Goal: Task Accomplishment & Management: Complete application form

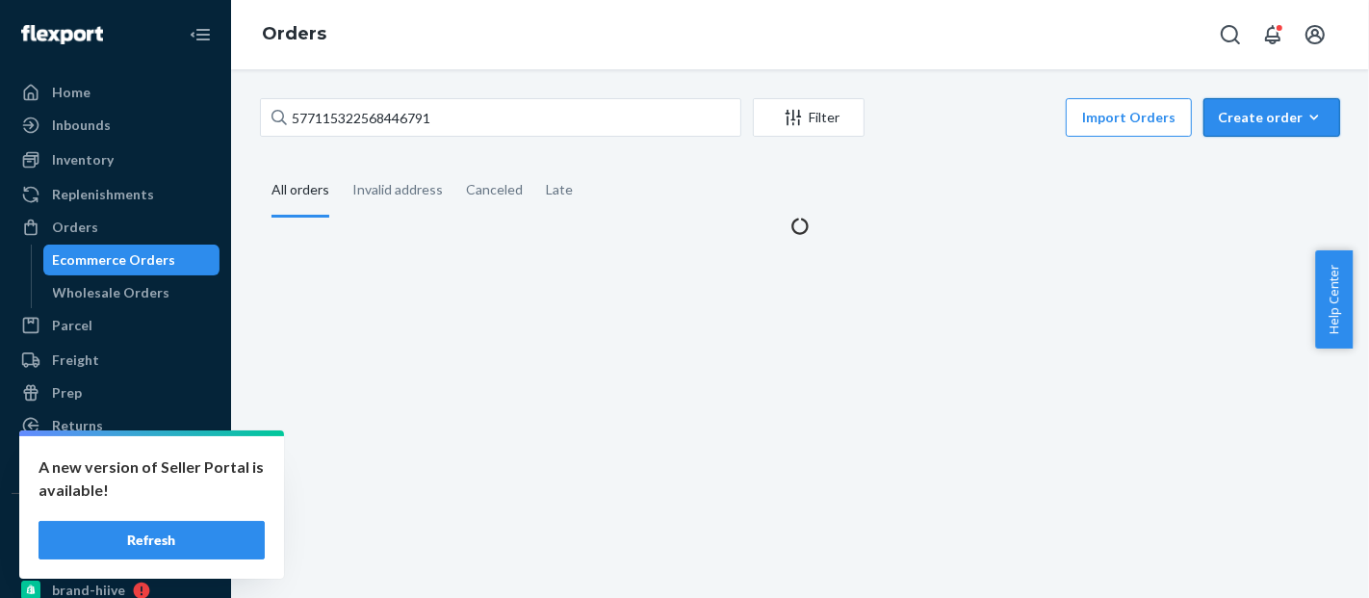
click at [1268, 121] on div "Create order" at bounding box center [1272, 117] width 108 height 19
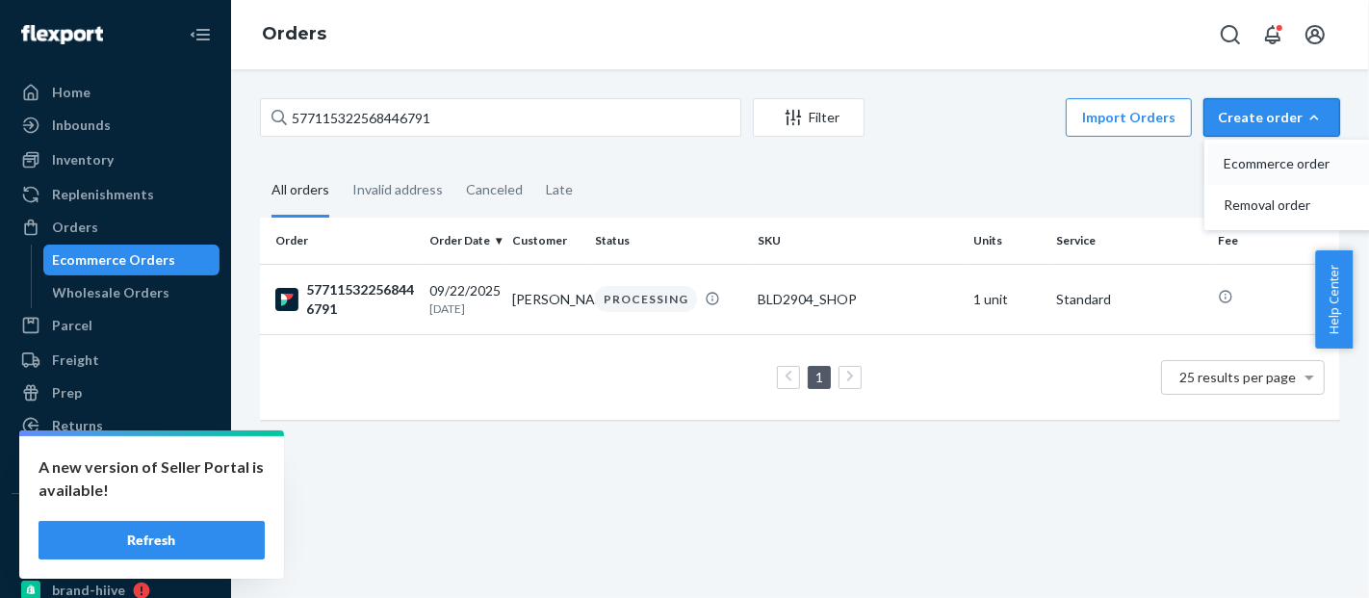
click at [1270, 170] on span "Ecommerce order" at bounding box center [1283, 163] width 119 height 13
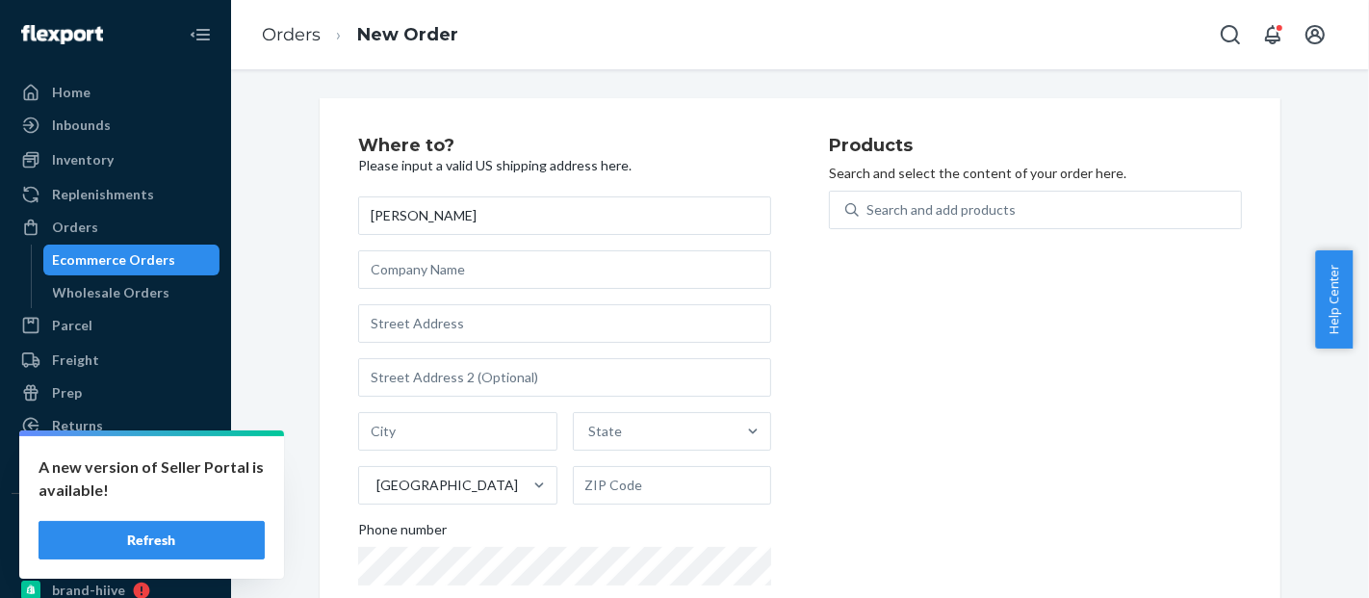
type input "[PERSON_NAME]"
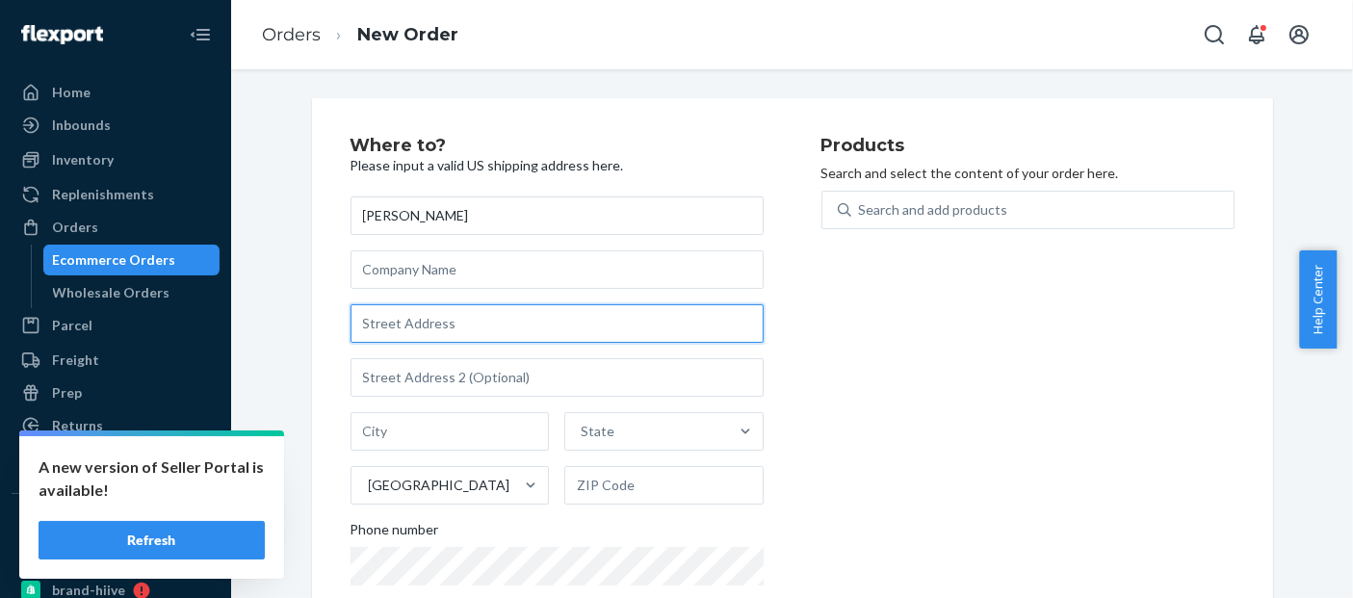
paste input "[STREET_ADDRESS]"
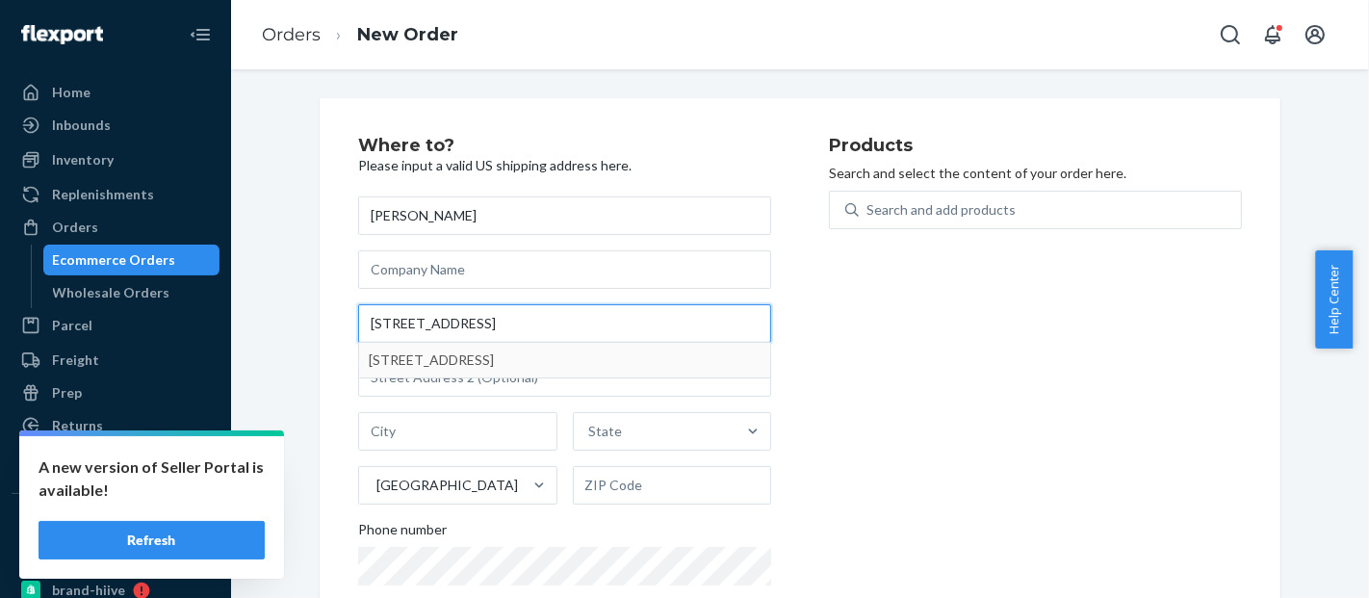
type input "[STREET_ADDRESS]"
type input "[GEOGRAPHIC_DATA]"
type input "01952"
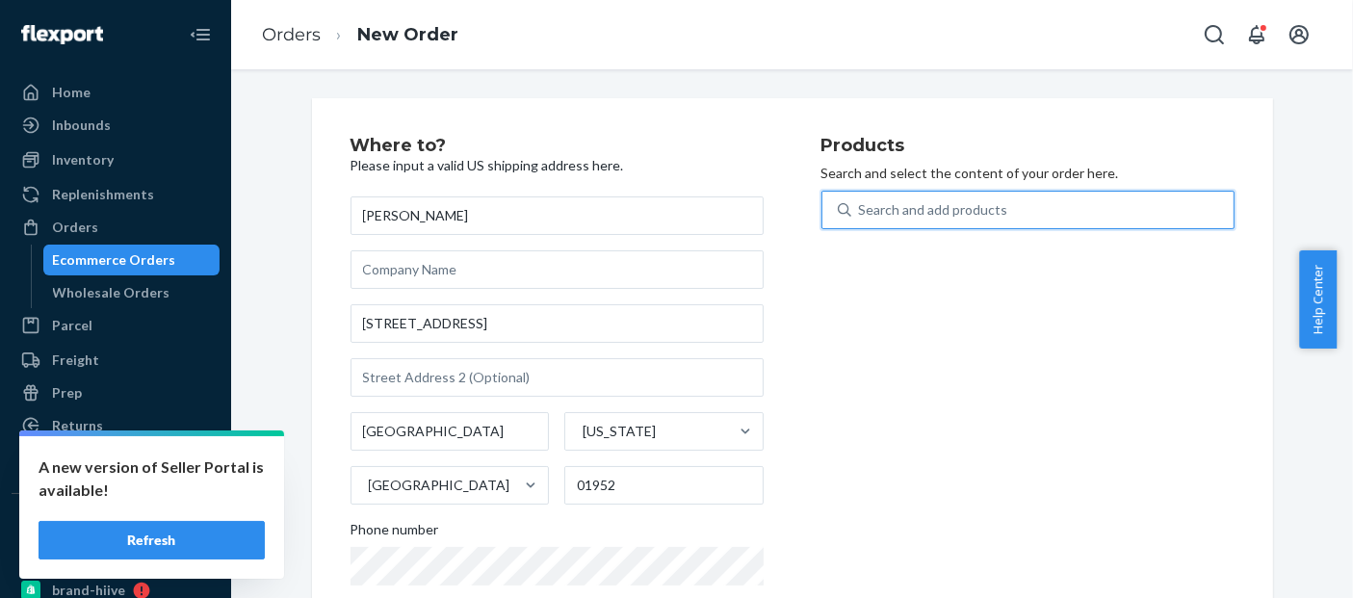
click at [988, 220] on div "Search and add products" at bounding box center [1042, 210] width 382 height 35
click at [861, 220] on input "0 results available. Use Up and Down to choose options, press Enter to select t…" at bounding box center [860, 209] width 2 height 19
paste input "BLD3900LB_MB_SHOP"
type input "BLD3900LB_MB_SHOP"
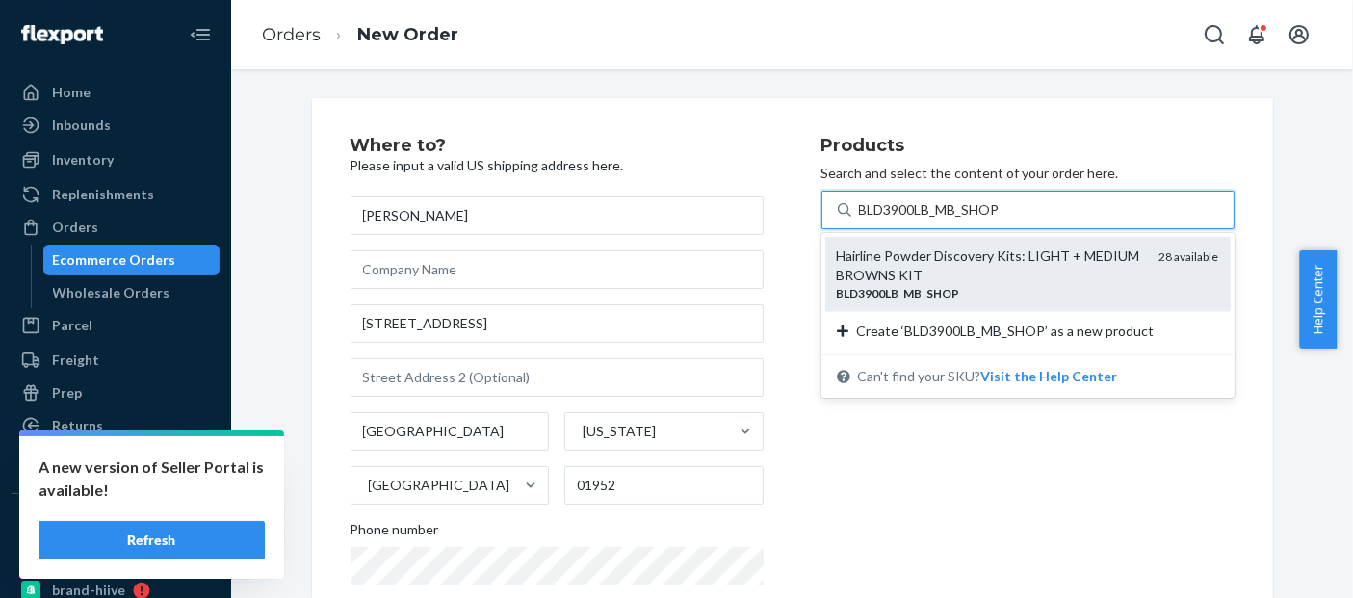
click at [990, 253] on div "Hairline Powder Discovery Kits:​ LIGHT + MEDIUM BROWNS KIT" at bounding box center [990, 265] width 307 height 39
click at [990, 220] on input "BLD3900LB_MB_SHOP" at bounding box center [930, 209] width 142 height 19
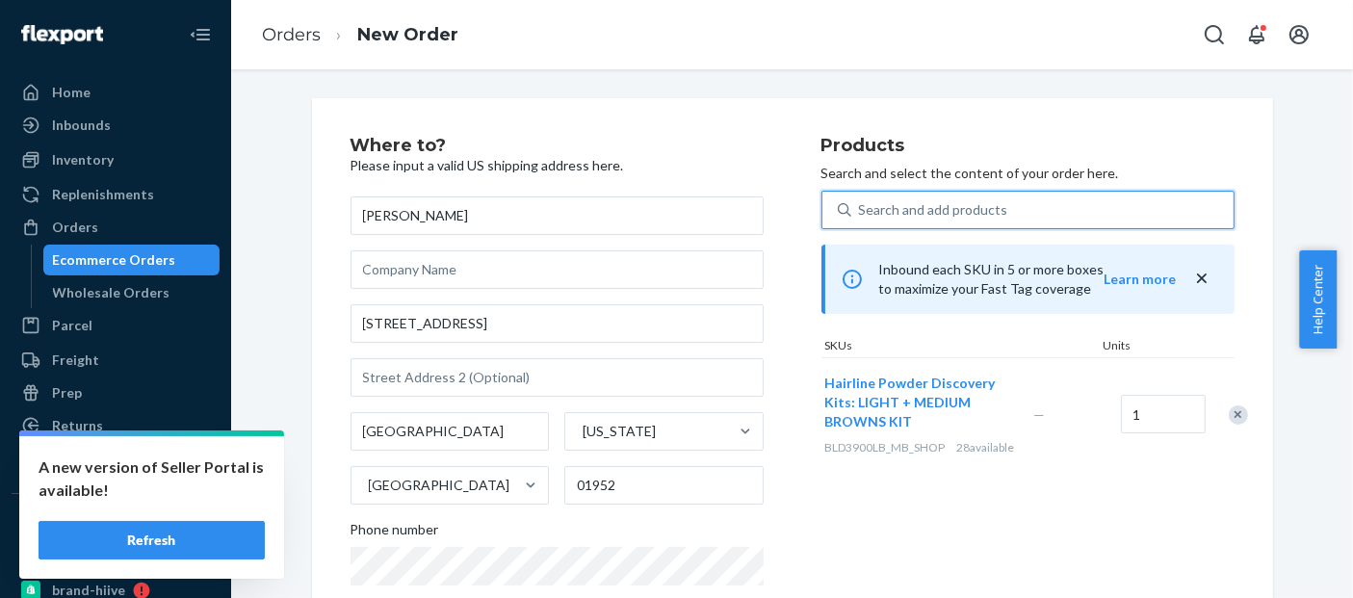
scroll to position [335, 0]
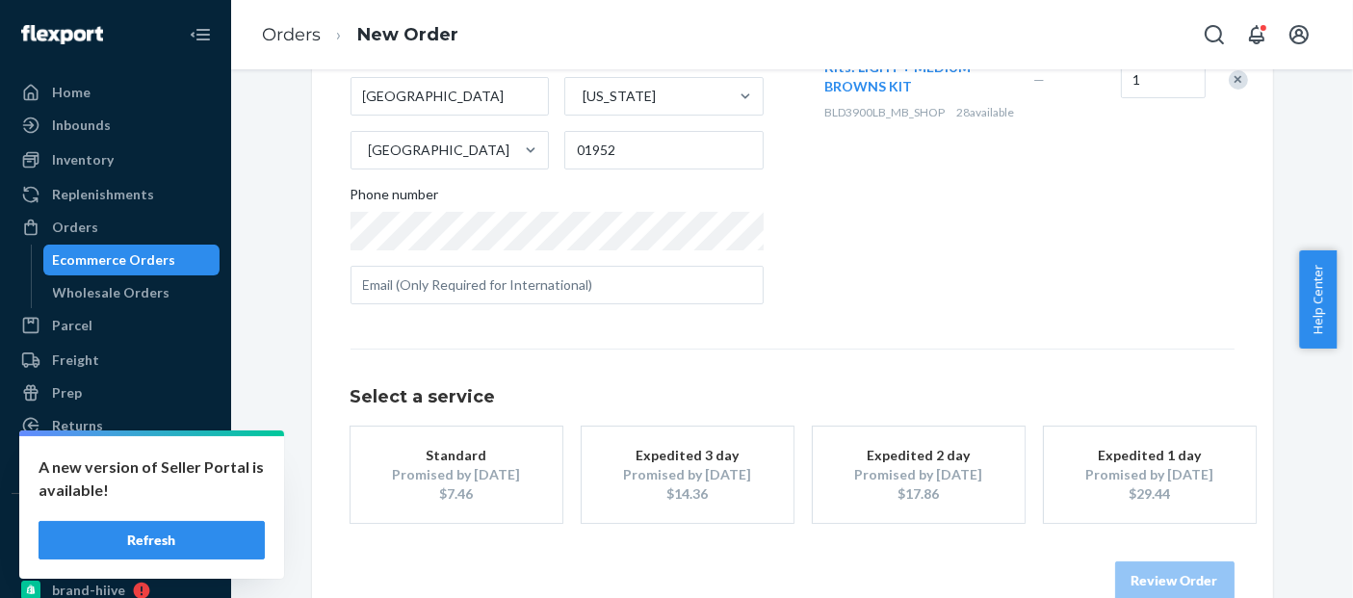
click at [492, 479] on div "Promised by [DATE]" at bounding box center [456, 474] width 154 height 19
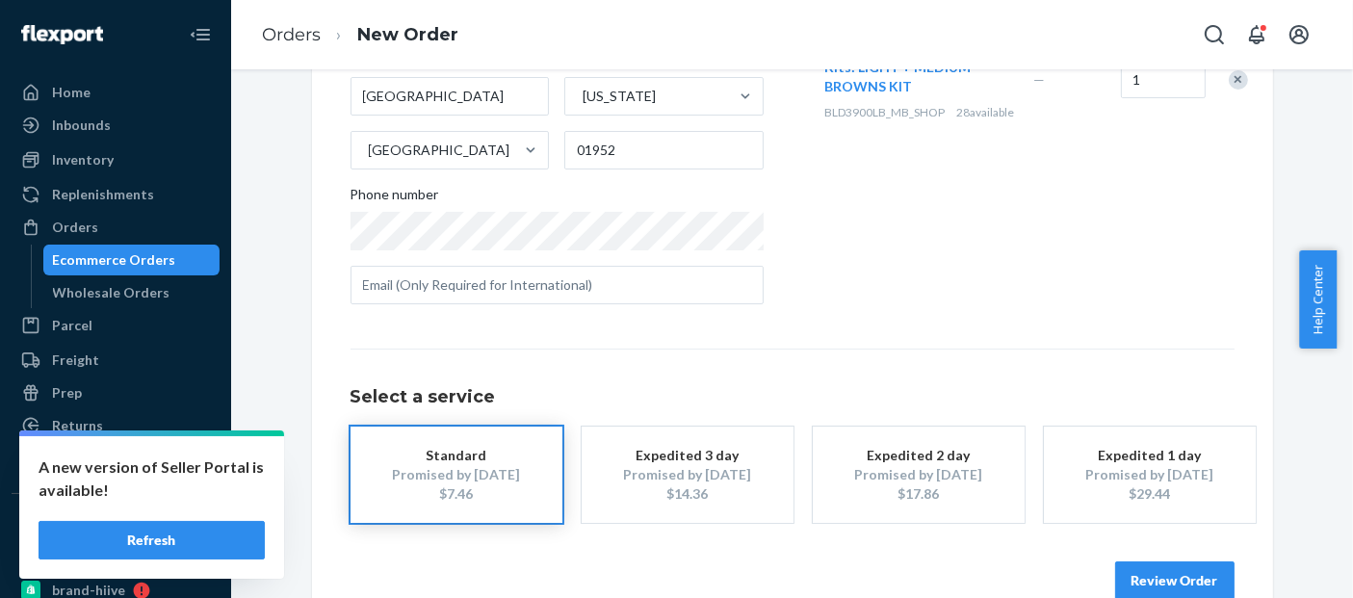
click at [1161, 575] on button "Review Order" at bounding box center [1174, 580] width 119 height 39
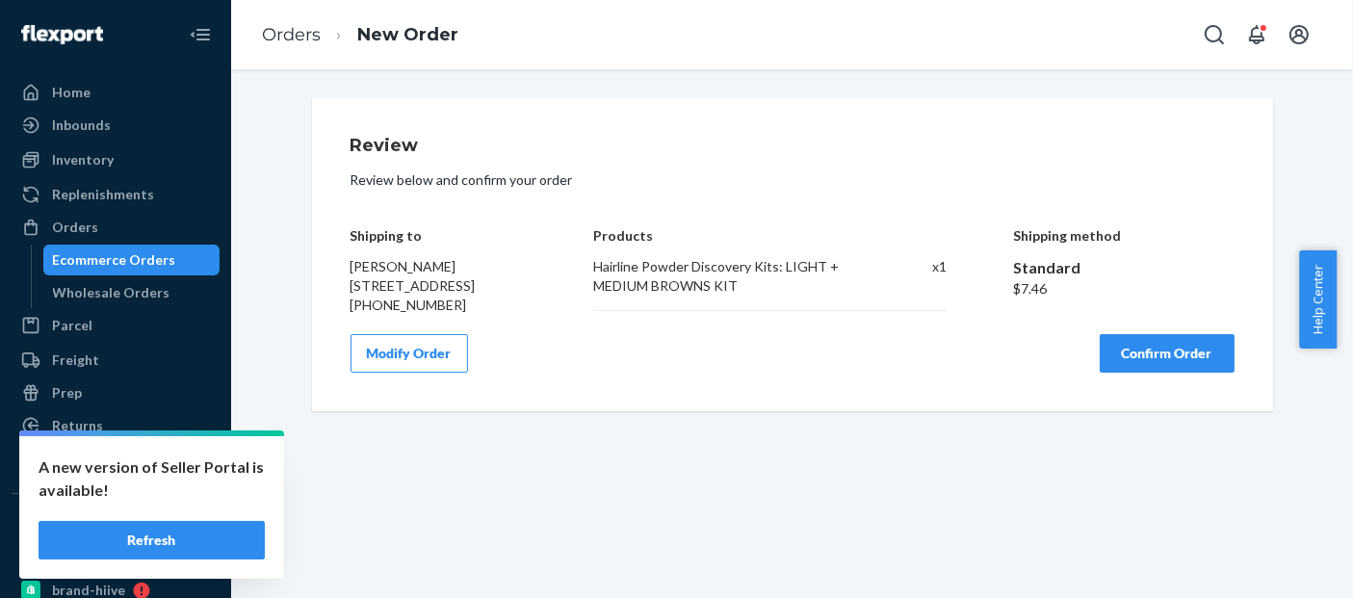
scroll to position [0, 0]
click at [1181, 370] on button "Confirm Order" at bounding box center [1166, 353] width 135 height 39
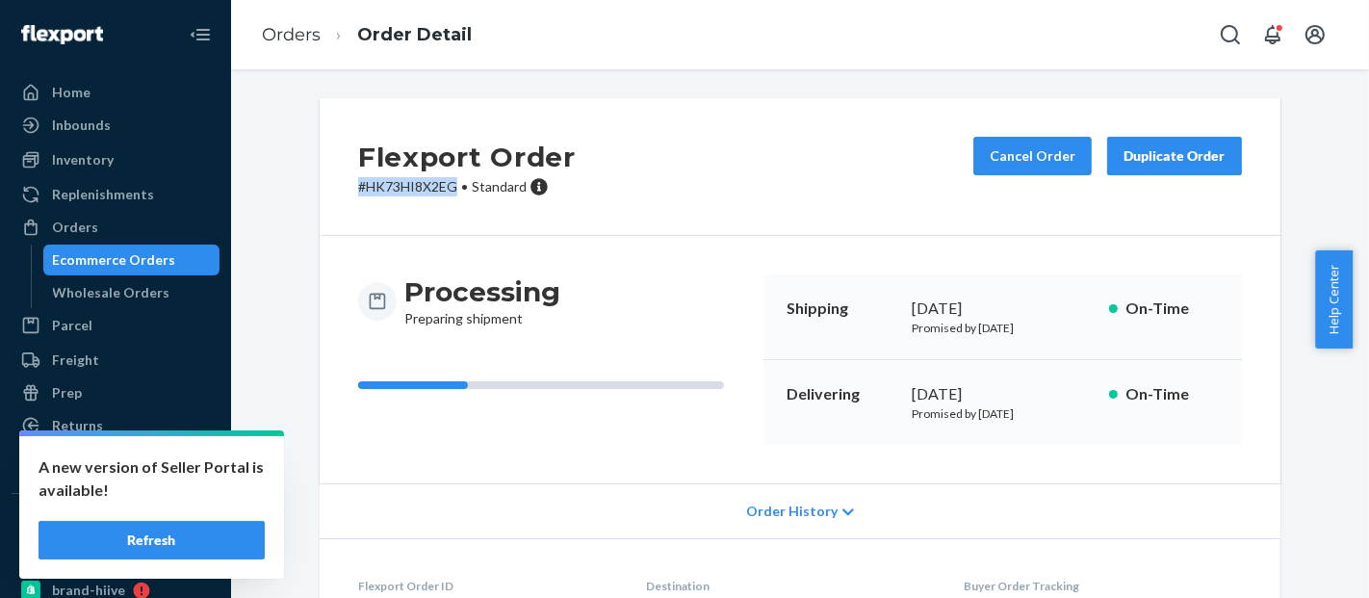
drag, startPoint x: 451, startPoint y: 193, endPoint x: 352, endPoint y: 189, distance: 98.3
click at [358, 189] on p "# HK73HI8X2EG • Standard" at bounding box center [467, 186] width 218 height 19
copy p "# HK73HI8X2EG"
click at [120, 254] on div "Ecommerce Orders" at bounding box center [114, 259] width 123 height 19
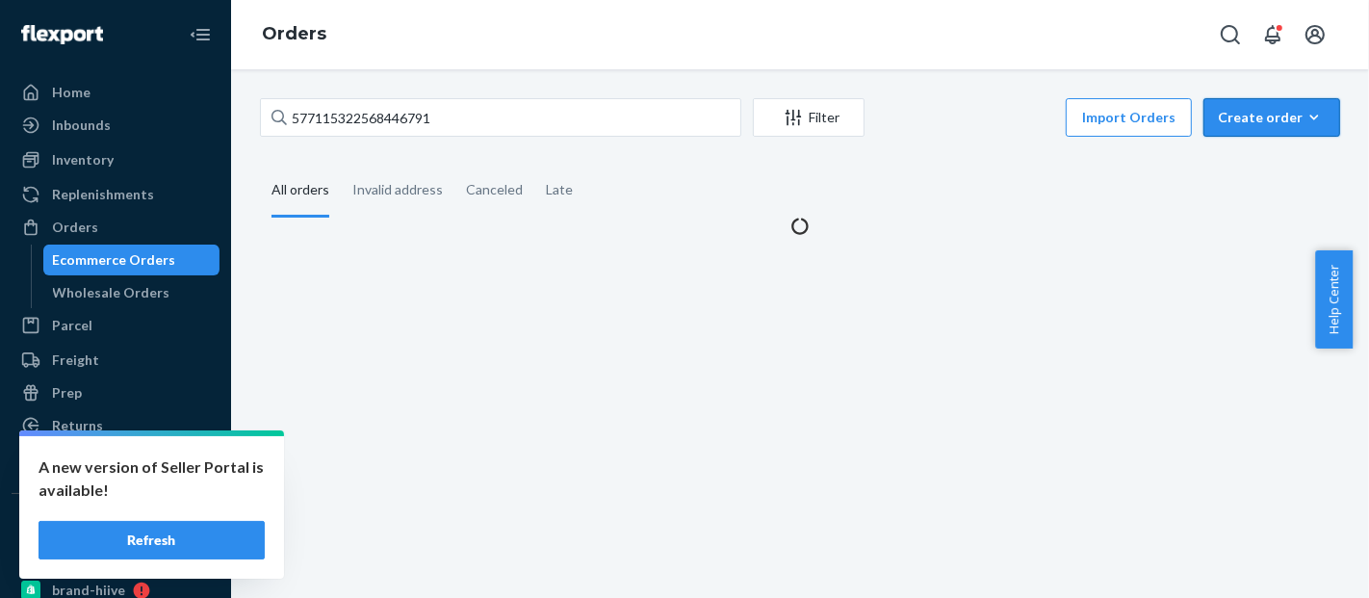
click at [1245, 116] on div "Create order" at bounding box center [1272, 117] width 108 height 19
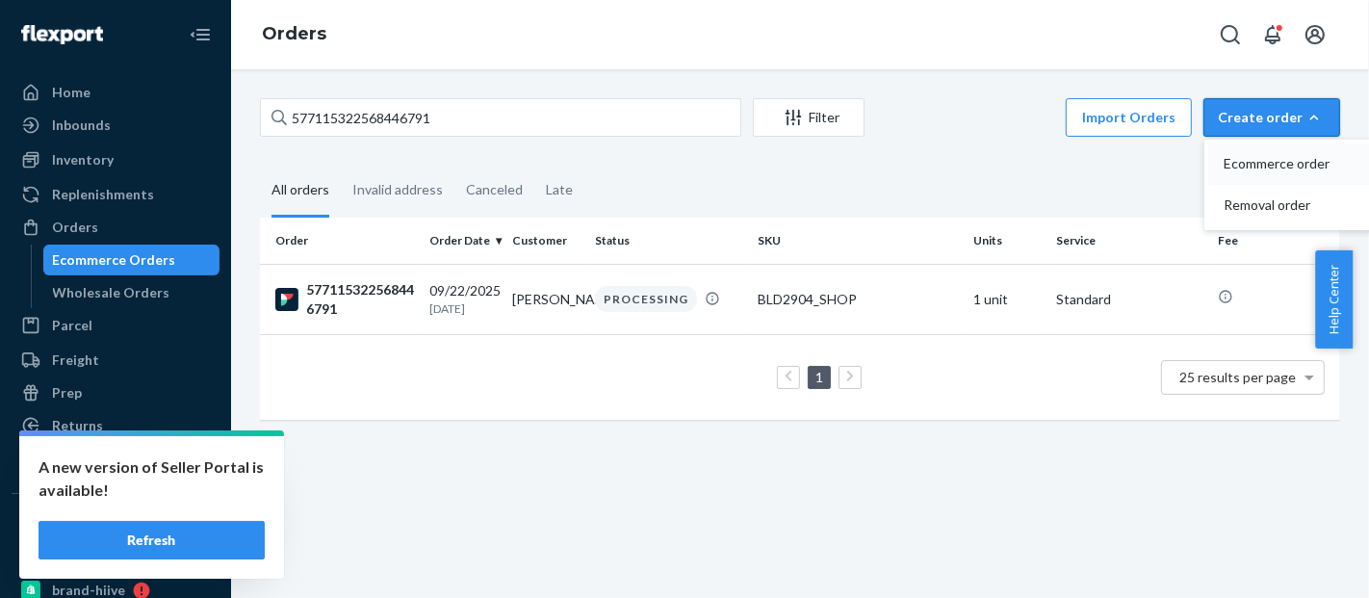
click at [1259, 168] on span "Ecommerce order" at bounding box center [1283, 163] width 119 height 13
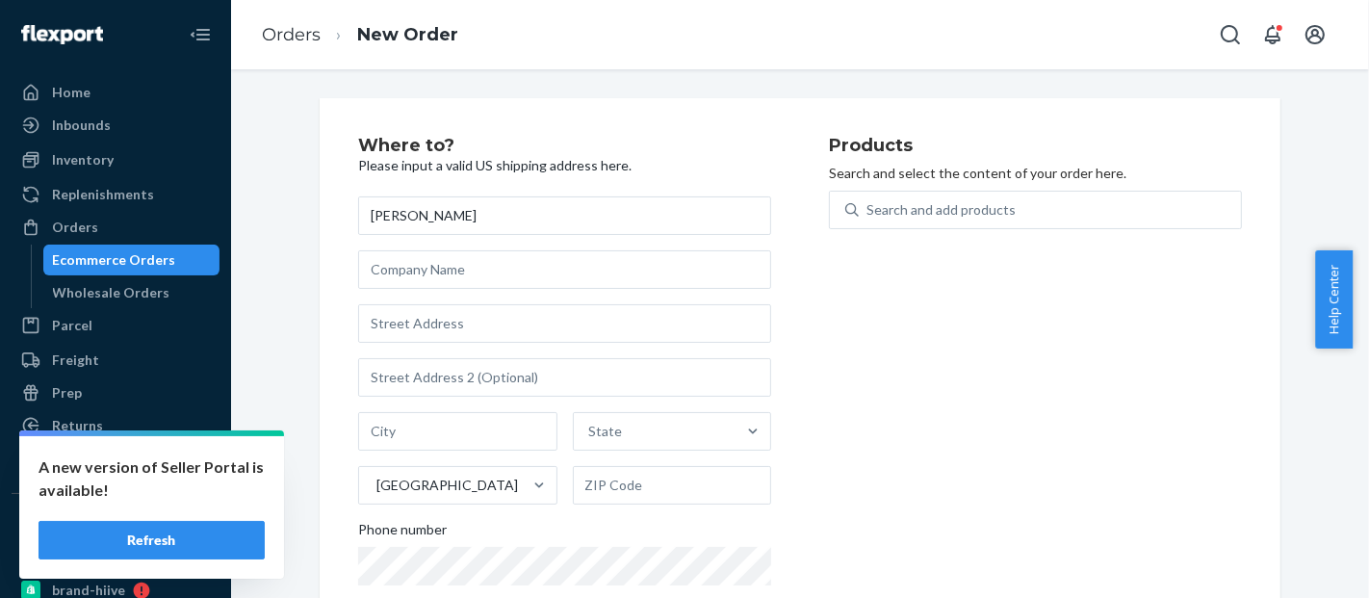
type input "[PERSON_NAME]"
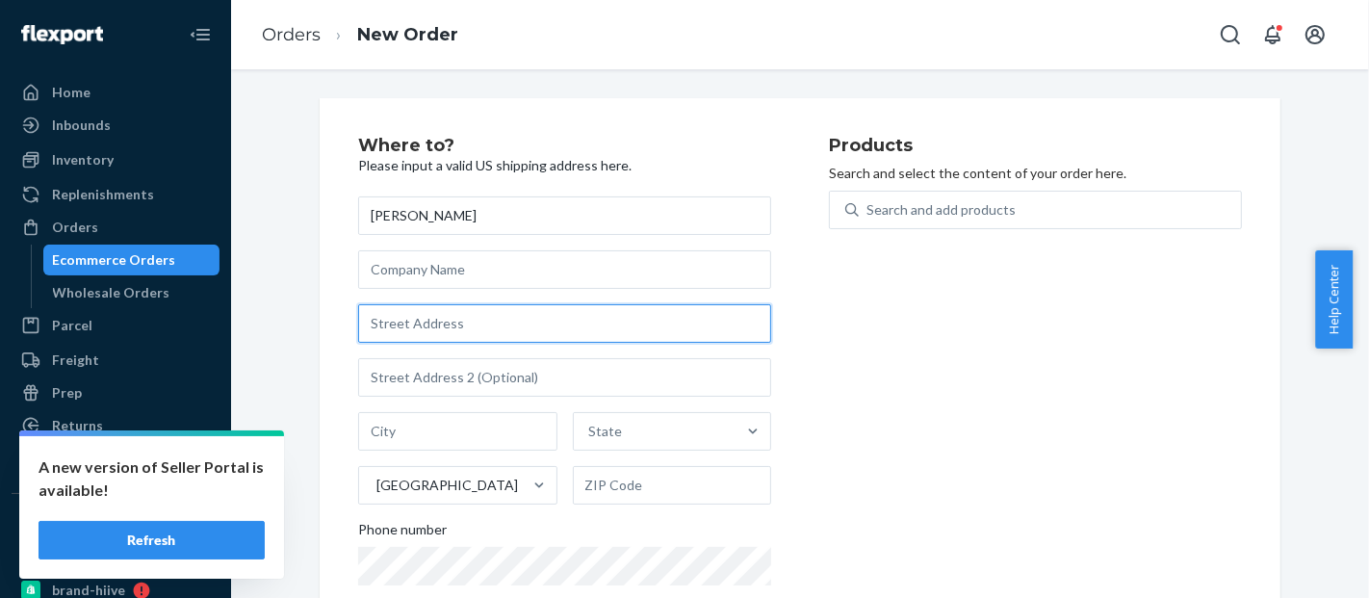
paste input "728 Sunbird Ter"
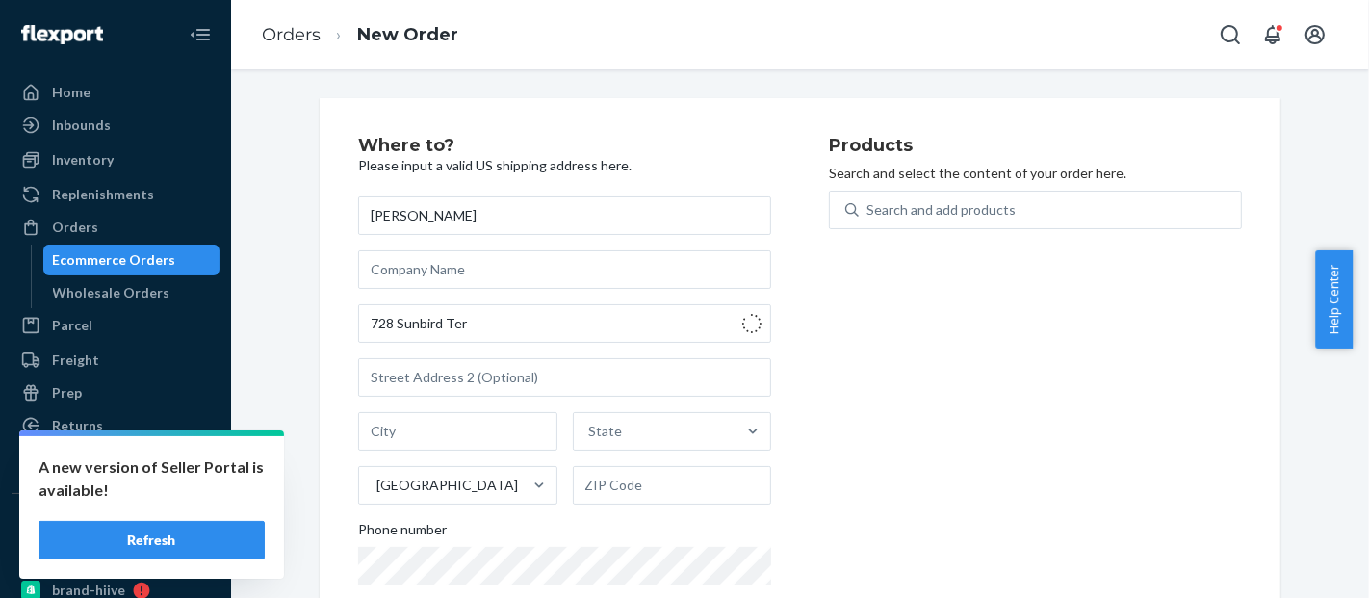
type input "728 Sunbird Terrace"
type input "Sebring"
type input "33872"
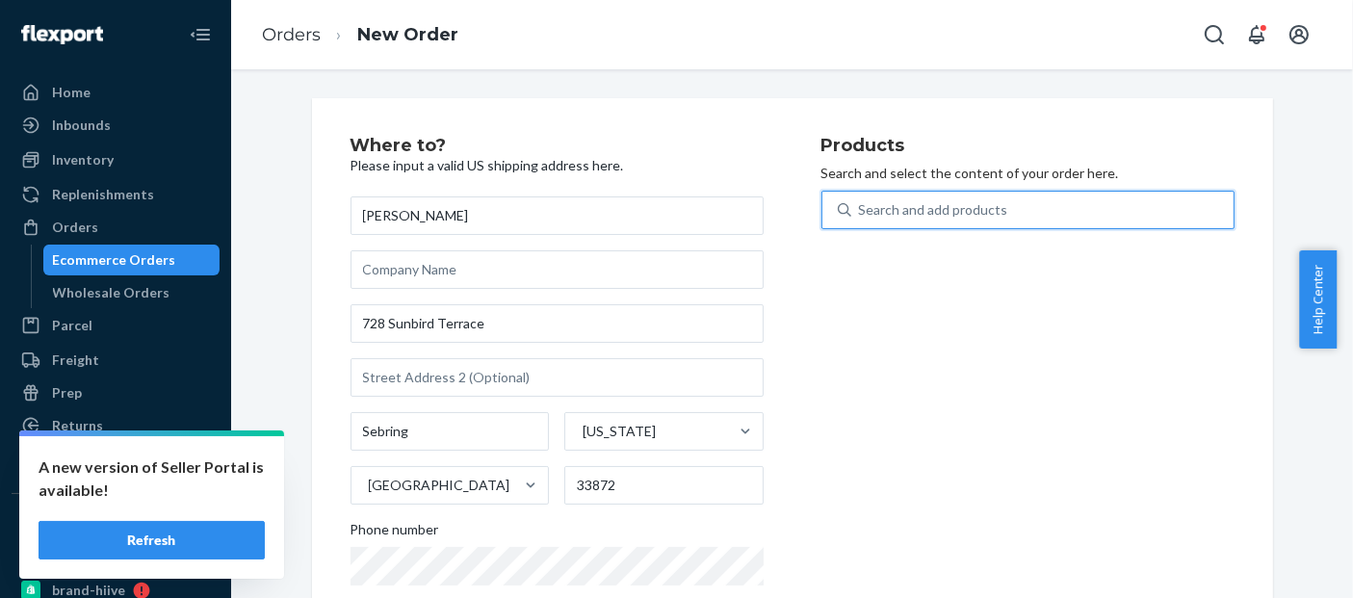
click at [983, 205] on div "Search and add products" at bounding box center [933, 209] width 149 height 19
click at [861, 205] on input "0 results available. Use Up and Down to choose options, press Enter to select t…" at bounding box center [860, 209] width 2 height 19
paste input "BLD2904_SHOP"
type input "BLD2904_SHOP"
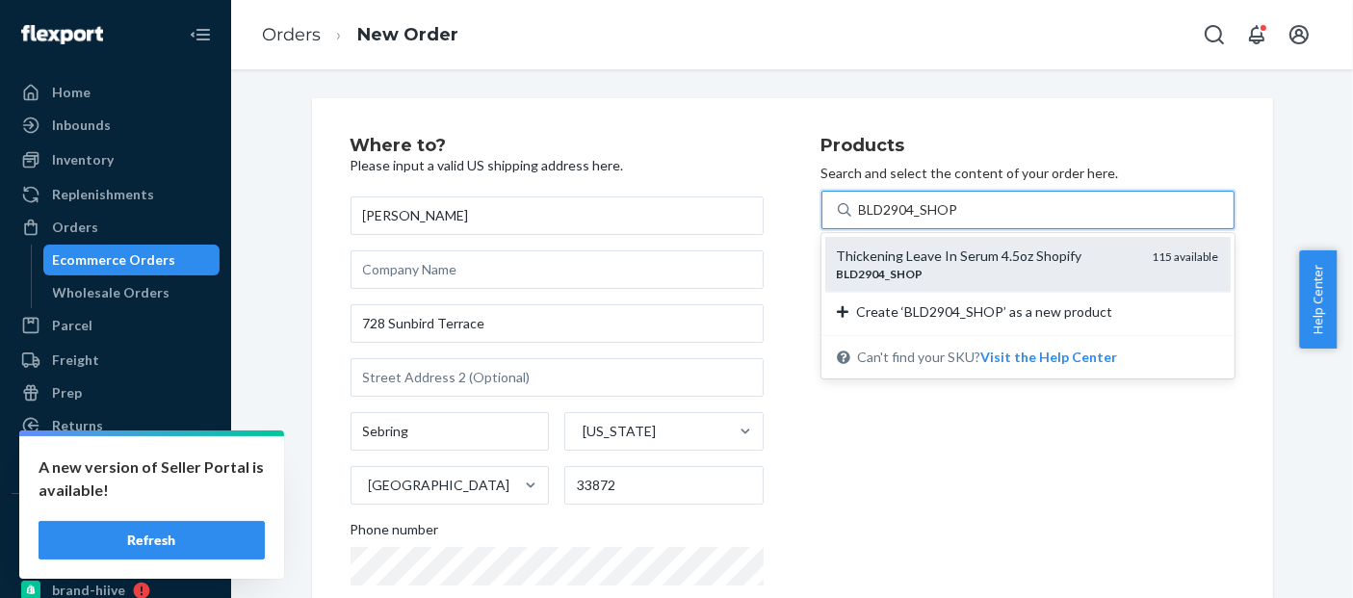
click at [993, 245] on div "Thickening Leave In Serum 4.5oz Shopify BLD2904 _ SHOP 115 available" at bounding box center [1027, 264] width 405 height 55
click at [959, 220] on input "BLD2904_SHOP" at bounding box center [909, 209] width 100 height 19
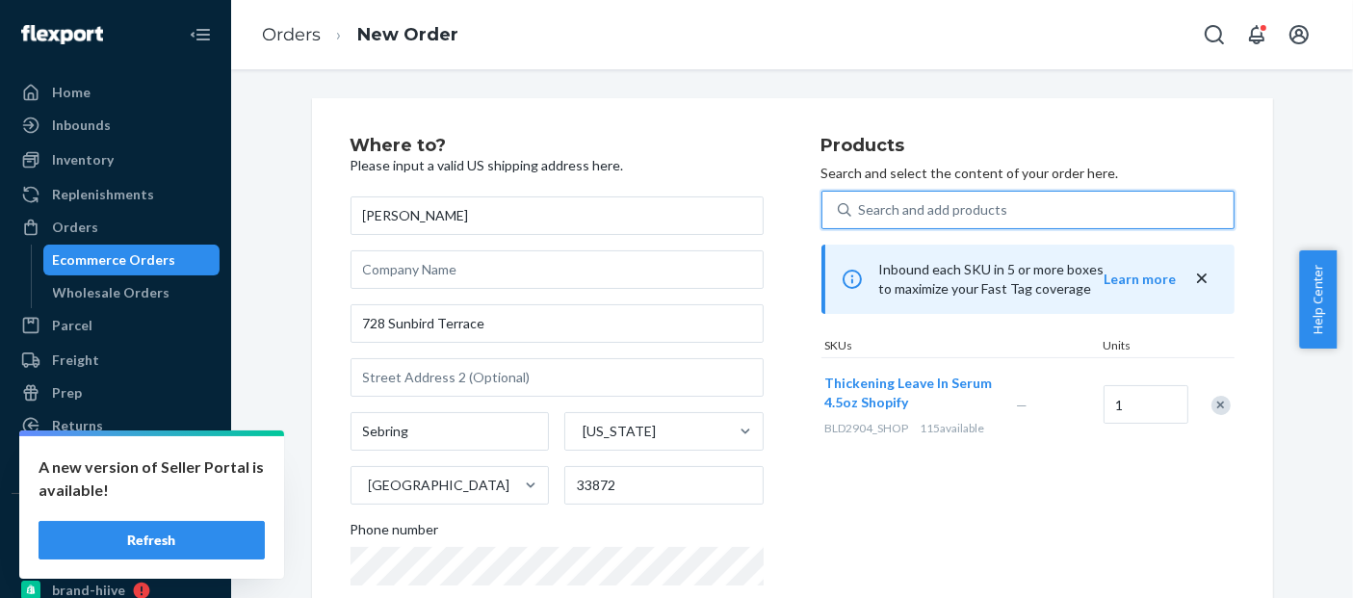
scroll to position [354, 0]
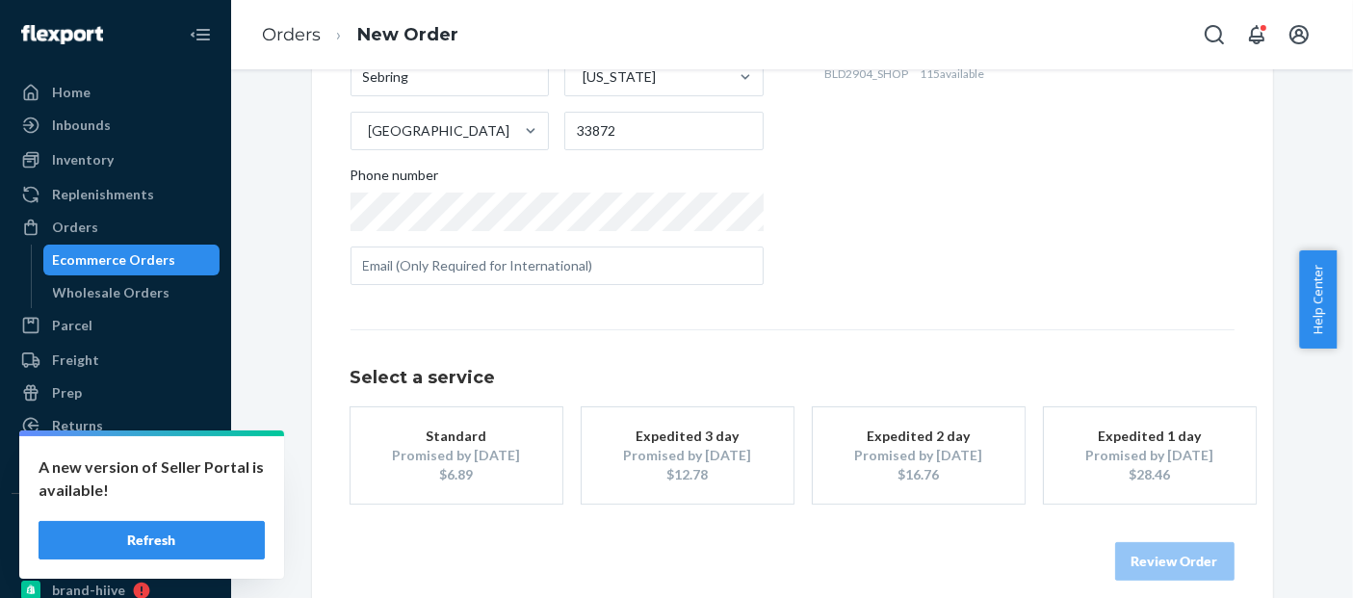
click at [515, 454] on div "Promised by [DATE]" at bounding box center [456, 455] width 154 height 19
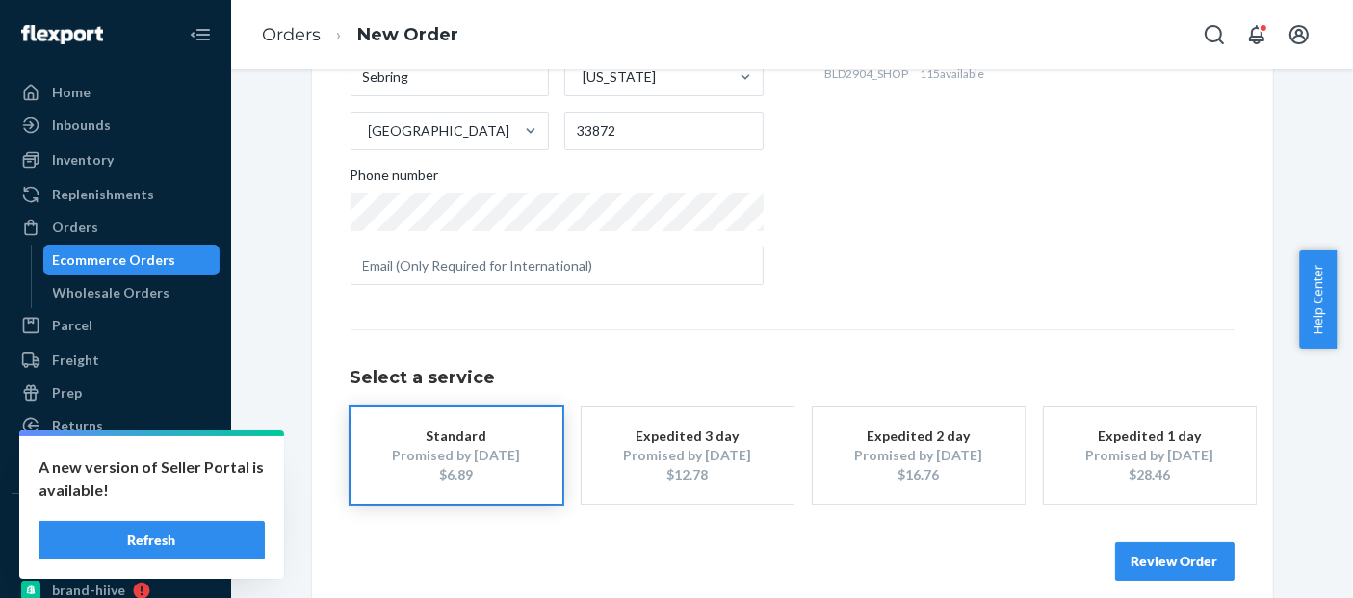
click at [1150, 559] on button "Review Order" at bounding box center [1174, 561] width 119 height 39
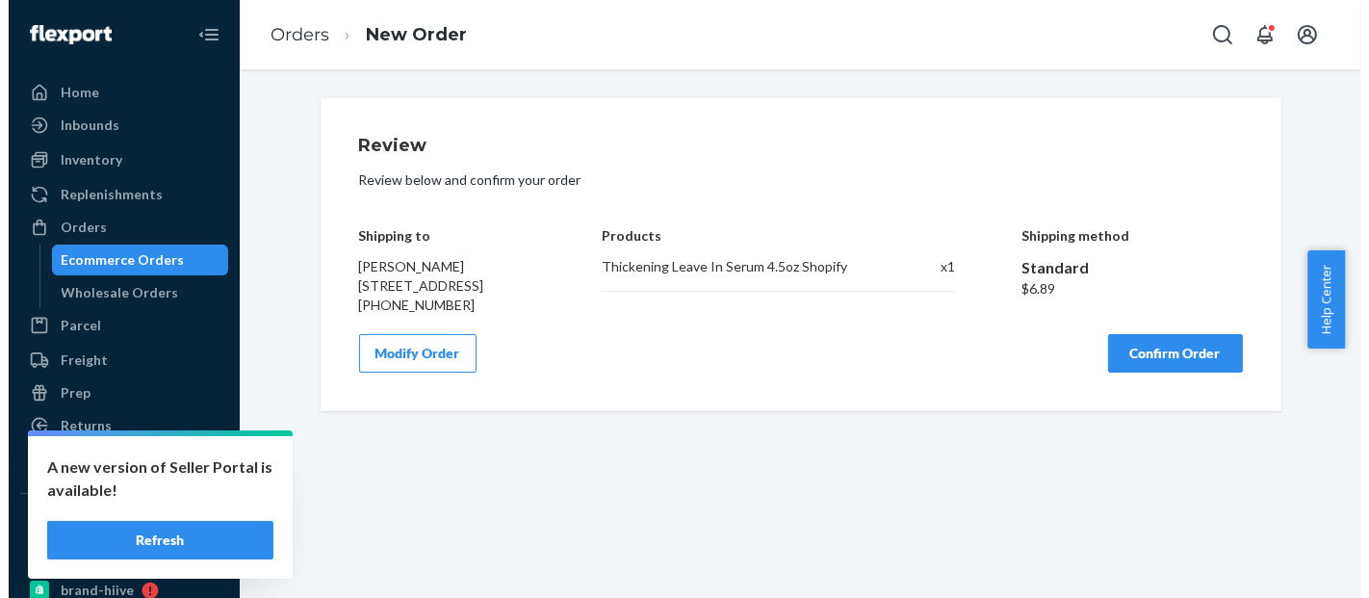
scroll to position [0, 0]
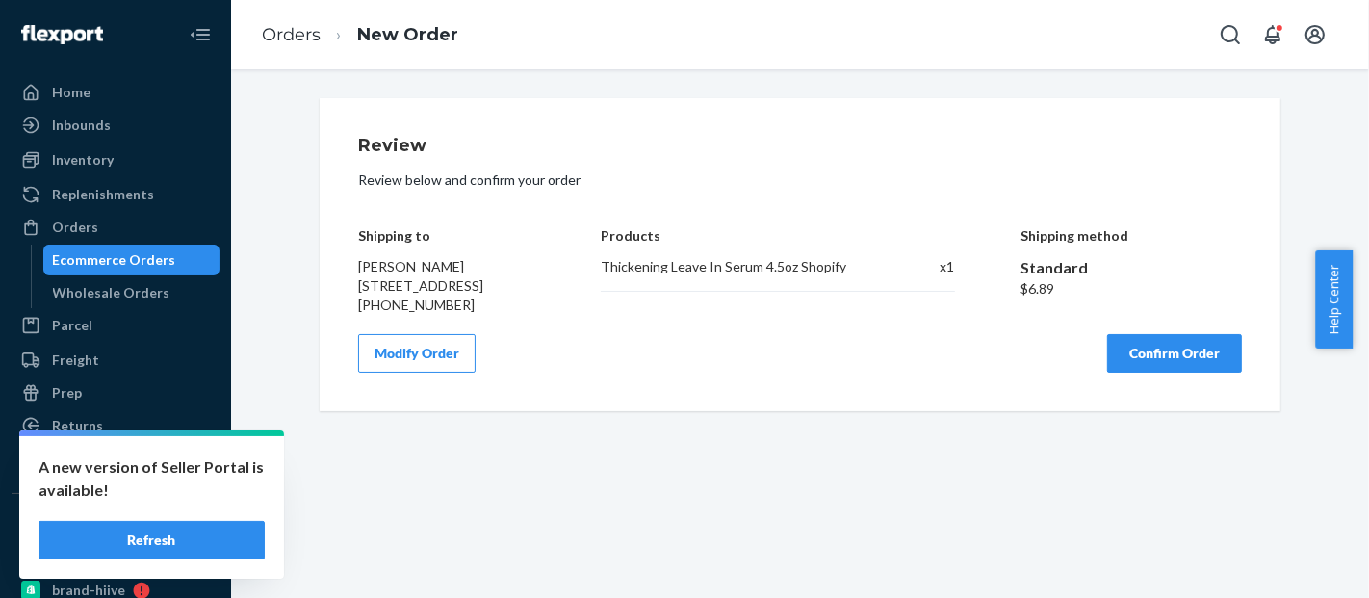
click at [1160, 373] on button "Confirm Order" at bounding box center [1174, 353] width 135 height 39
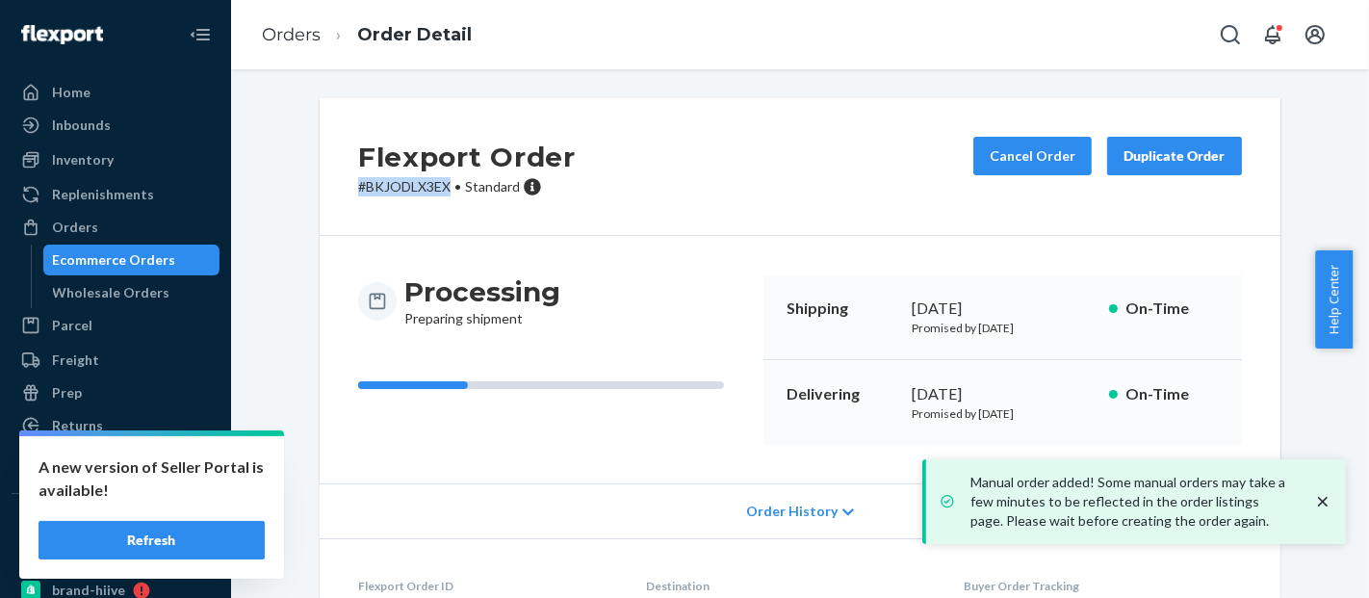
drag, startPoint x: 443, startPoint y: 187, endPoint x: 289, endPoint y: 202, distance: 154.8
click at [289, 202] on div "Flexport Order # BKJODLX3EX • Standard Cancel Order Duplicate Order Processing …" at bounding box center [800, 462] width 1109 height 729
copy p "# BKJODLX3EX"
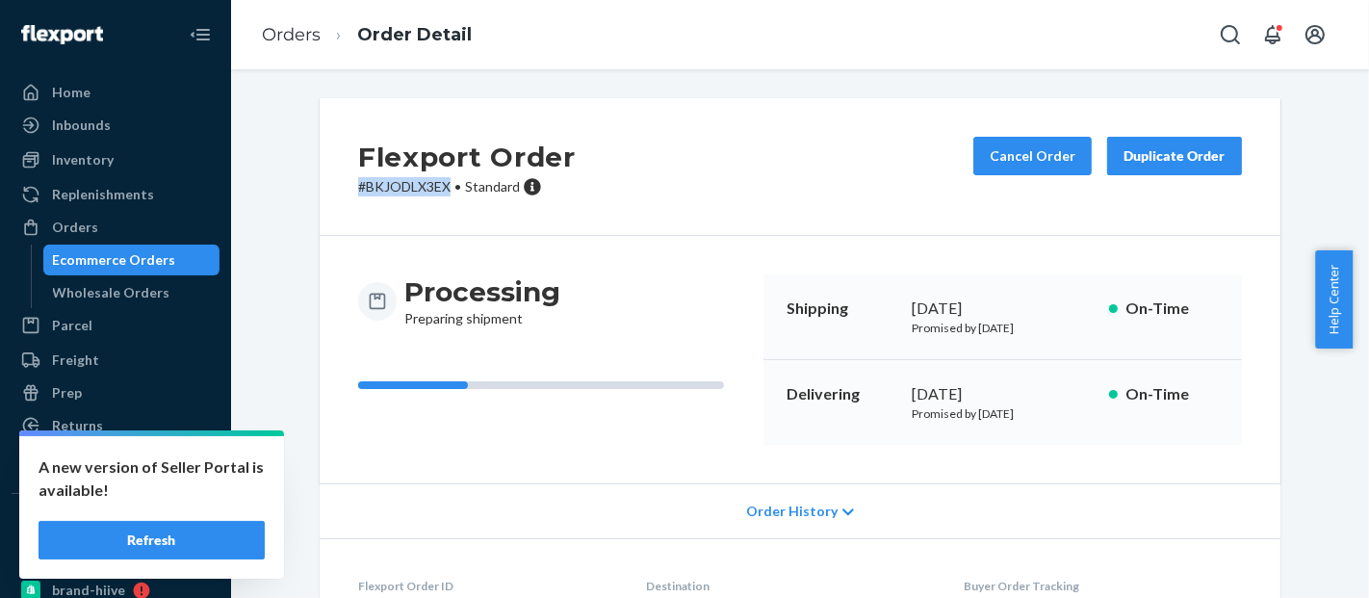
click at [156, 264] on div "Ecommerce Orders" at bounding box center [114, 259] width 123 height 19
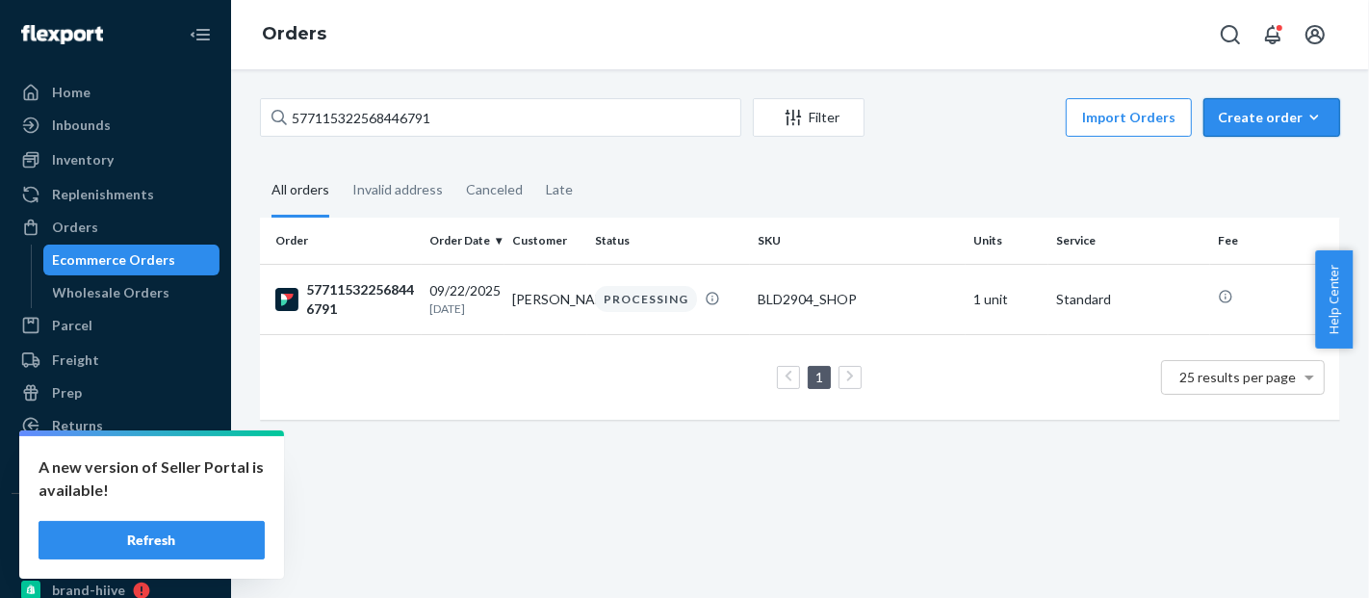
click at [1288, 107] on button "Create order Ecommerce order Removal order" at bounding box center [1271, 117] width 137 height 39
click at [1254, 166] on span "Ecommerce order" at bounding box center [1283, 163] width 119 height 13
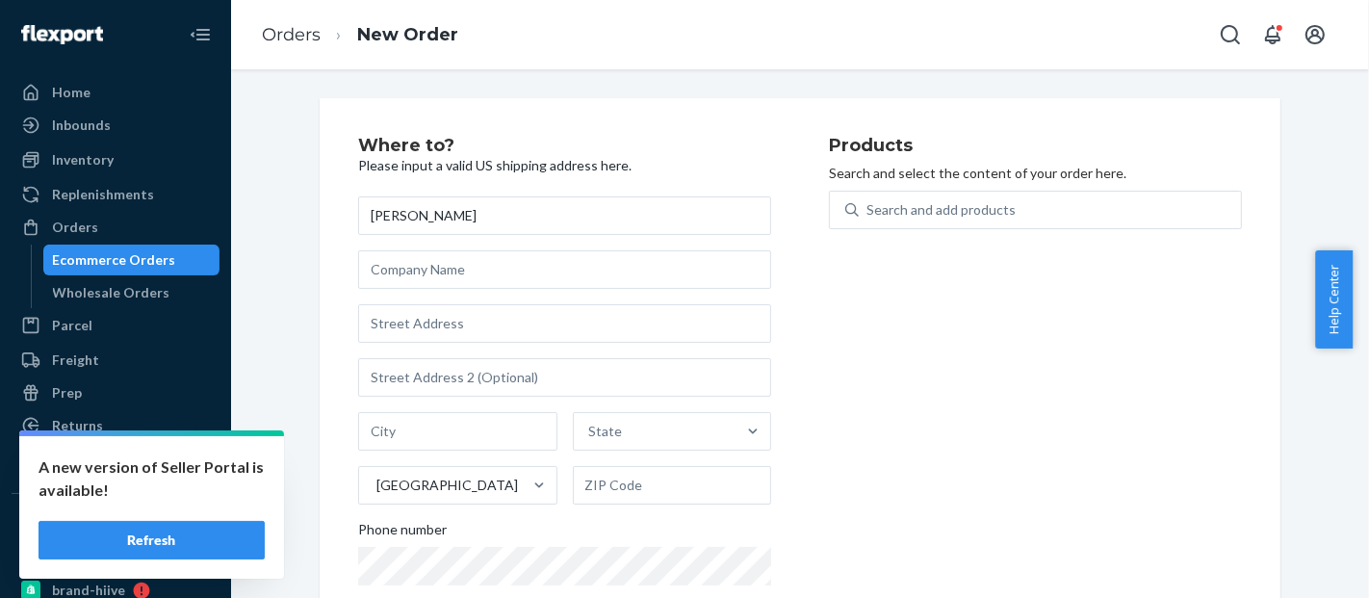
type input "[PERSON_NAME]"
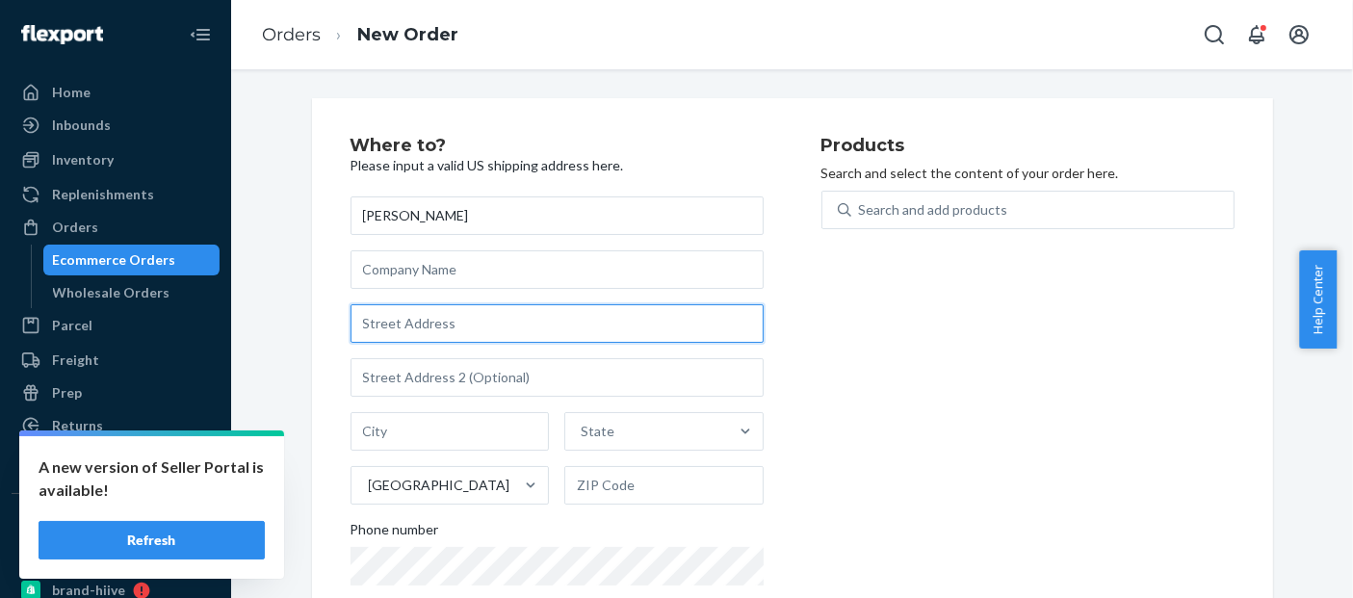
paste input "[STREET_ADDRESS]"
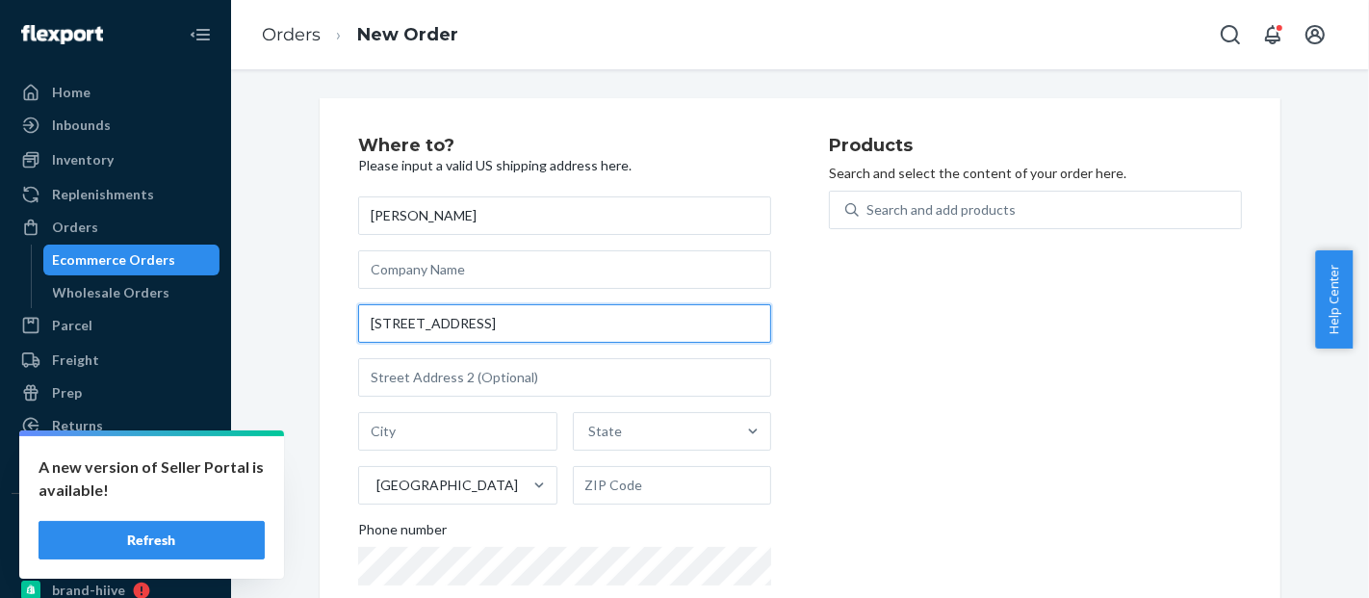
click at [558, 331] on input "[STREET_ADDRESS]" at bounding box center [564, 323] width 413 height 39
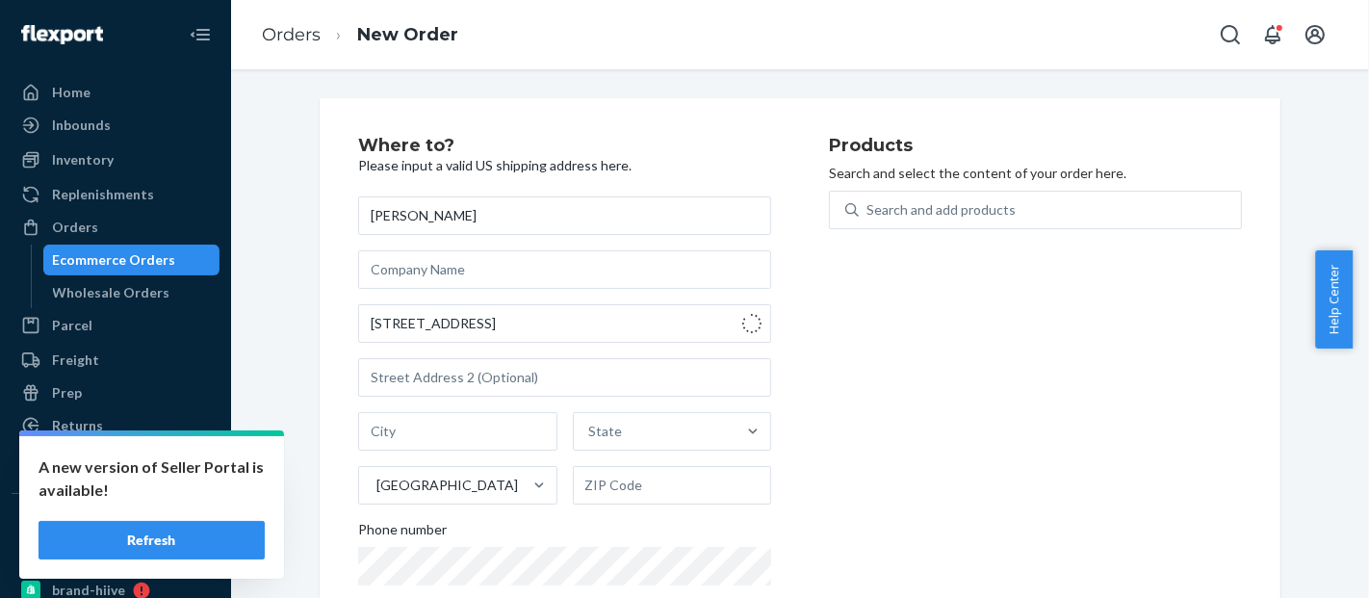
type input "[STREET_ADDRESS]"
type input "[GEOGRAPHIC_DATA]"
type input "37209"
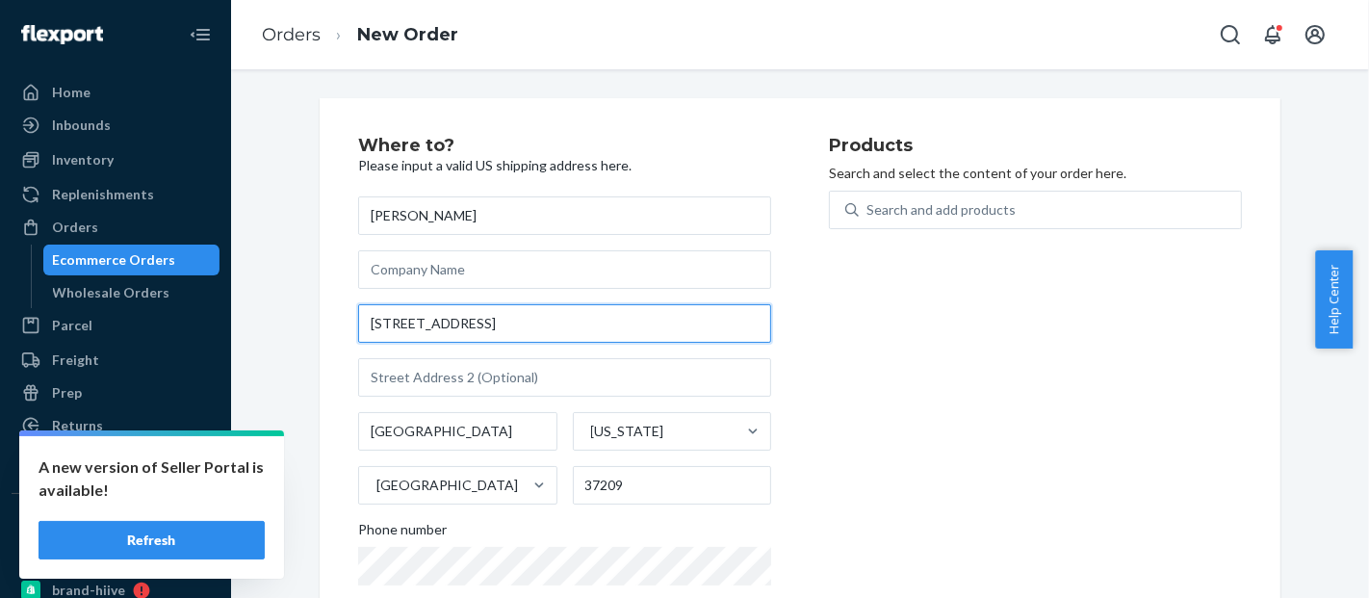
click at [380, 323] on input "[STREET_ADDRESS]" at bounding box center [564, 323] width 413 height 39
click at [396, 328] on input "[STREET_ADDRESS]" at bounding box center [564, 323] width 413 height 39
type input "[STREET_ADDRESS]"
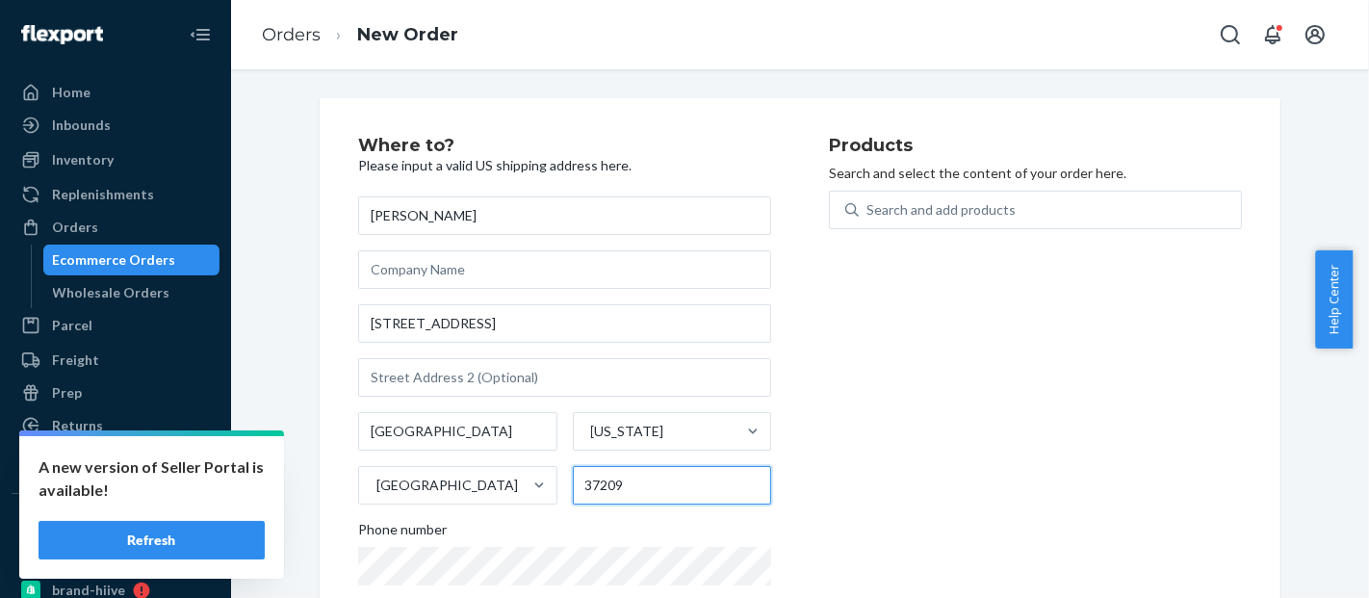
click at [643, 481] on input "37209" at bounding box center [672, 485] width 199 height 39
type input "37205"
click at [856, 406] on div "Products Search and select the content of your order here. Search and add produ…" at bounding box center [1035, 396] width 413 height 518
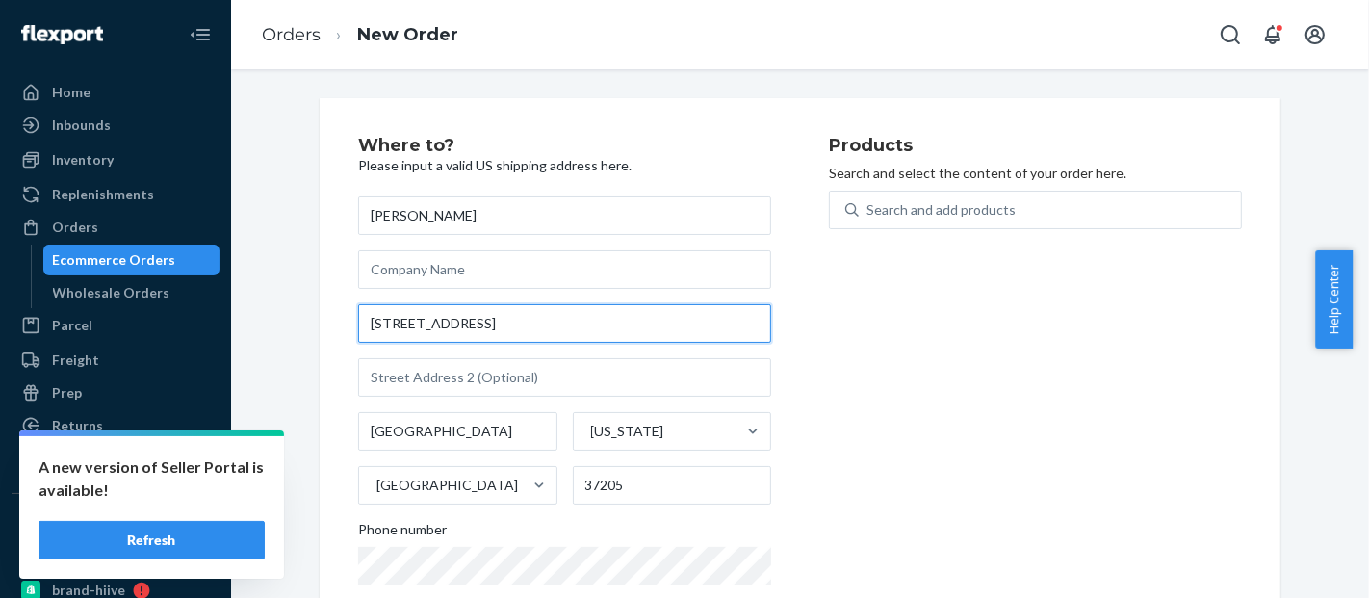
click at [543, 324] on input "[STREET_ADDRESS]" at bounding box center [564, 323] width 413 height 39
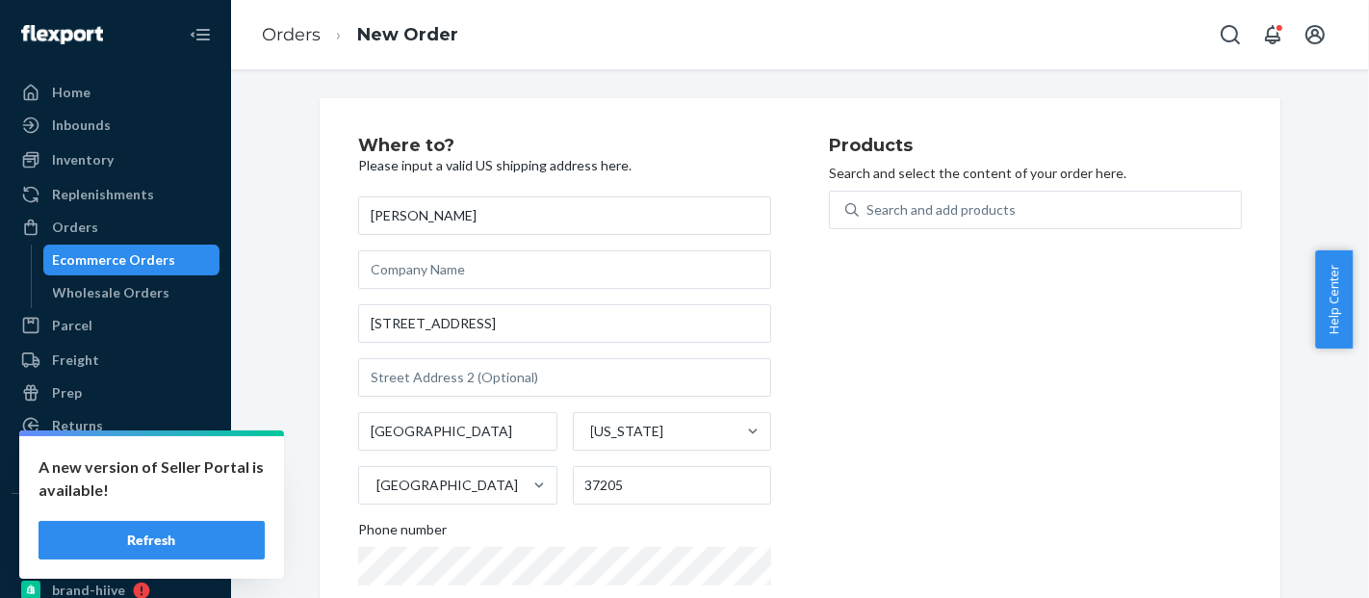
click at [864, 387] on div "Products Search and select the content of your order here. Search and add produ…" at bounding box center [1035, 396] width 413 height 518
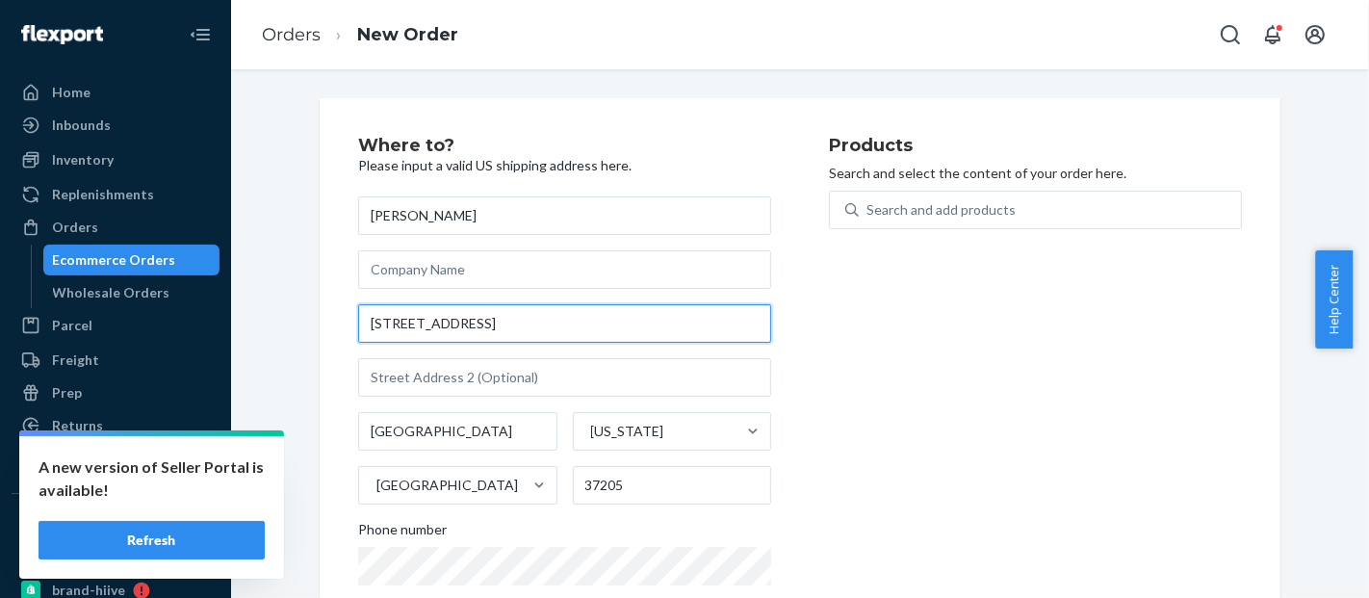
drag, startPoint x: 539, startPoint y: 325, endPoint x: 273, endPoint y: 356, distance: 267.5
click at [275, 355] on div "Where to? Please input a valid US shipping address here. [PERSON_NAME] [STREET_…" at bounding box center [800, 395] width 1109 height 595
paste input "[STREET_ADDRESS]"
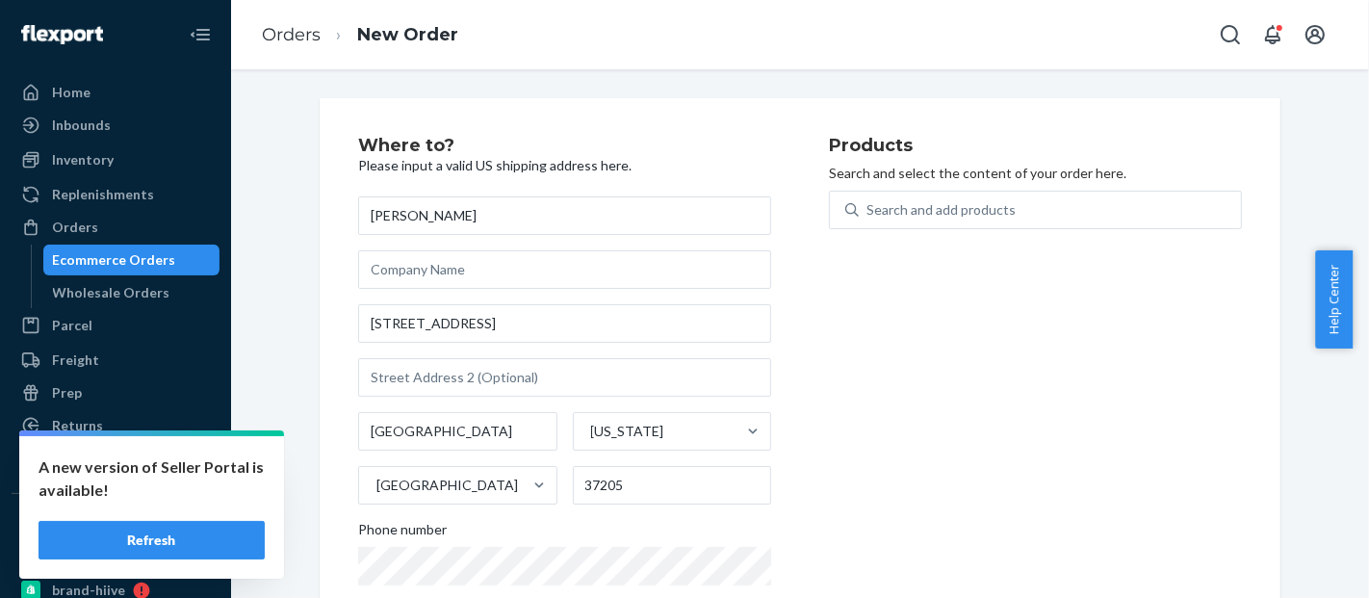
click at [874, 337] on div "Products Search and select the content of your order here. Search and add produ…" at bounding box center [1035, 396] width 413 height 518
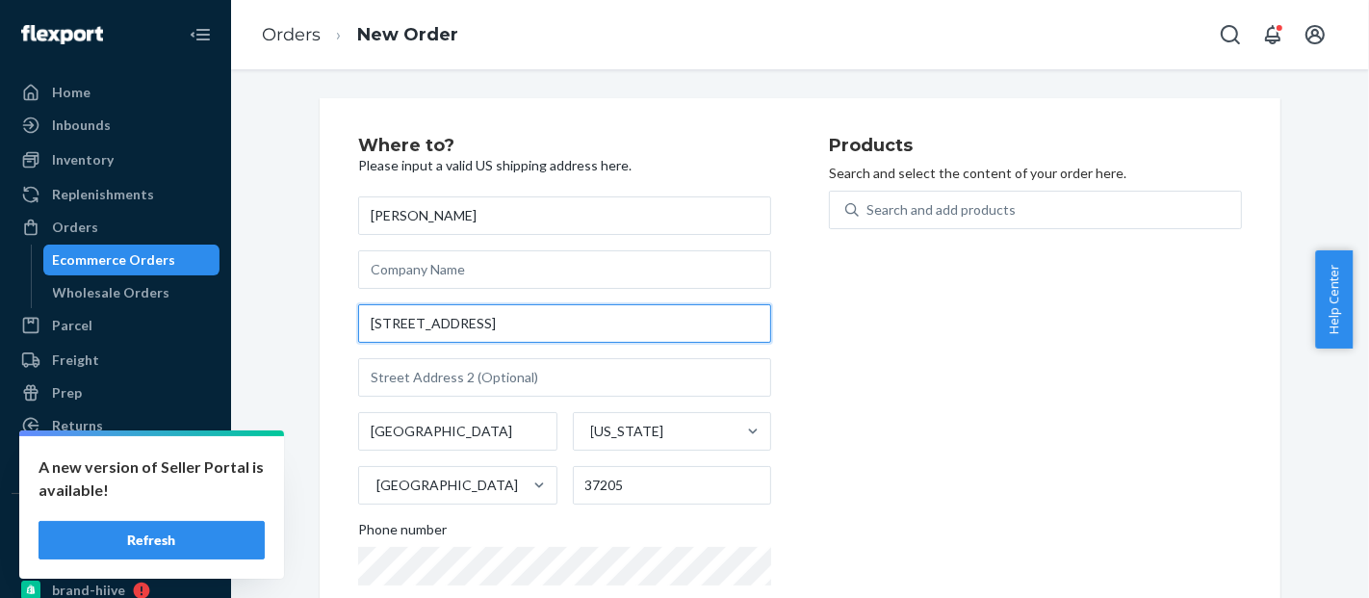
drag, startPoint x: 558, startPoint y: 332, endPoint x: 474, endPoint y: 324, distance: 85.1
click at [474, 324] on input "[STREET_ADDRESS]" at bounding box center [564, 323] width 413 height 39
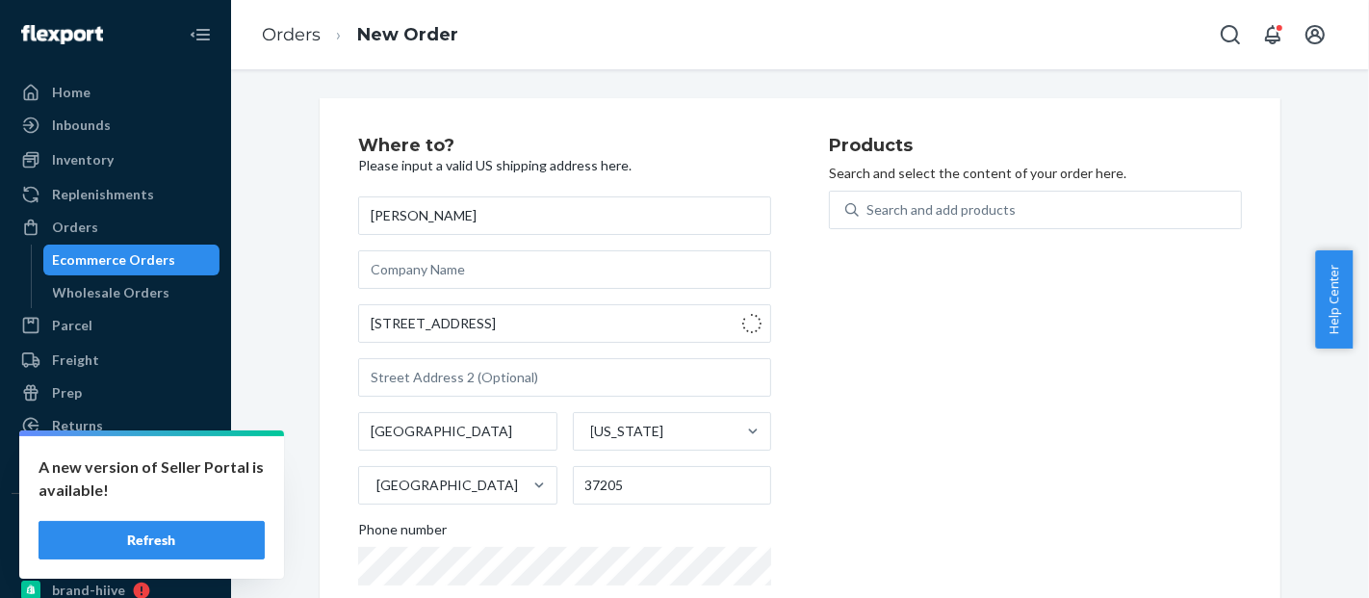
type input "[STREET_ADDRESS]"
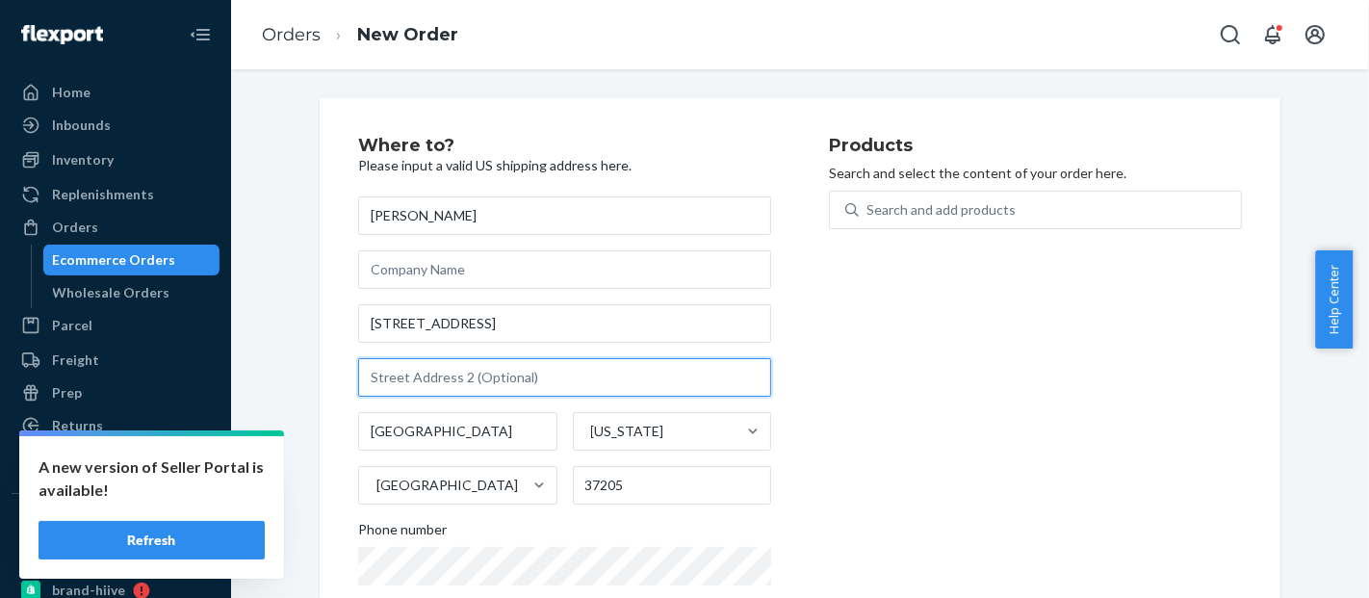
click at [401, 383] on input "text" at bounding box center [564, 377] width 413 height 39
paste input "Ste 103-110"
type input "Ste 103-110"
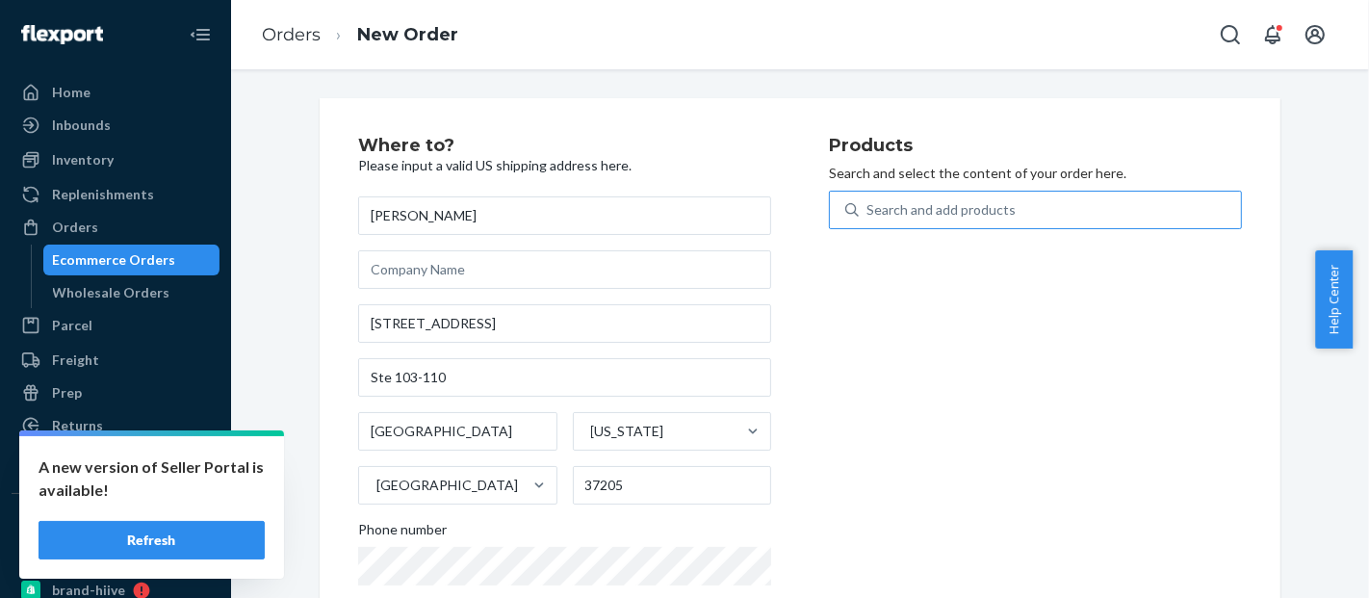
click at [989, 211] on div "Search and add products" at bounding box center [941, 209] width 149 height 19
click at [868, 211] on input "Search and add products" at bounding box center [868, 209] width 2 height 19
paste input "BLD2904_SHOP"
type input "BLD2904_SHOP"
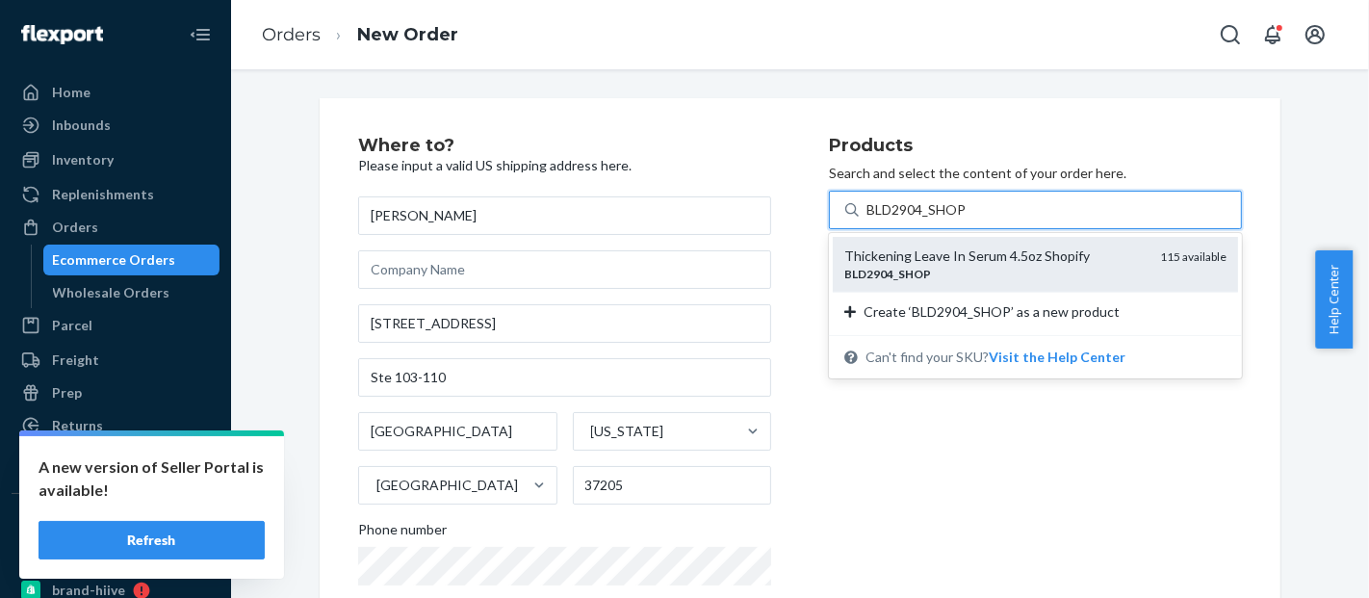
click at [902, 267] on em "SHOP" at bounding box center [914, 274] width 33 height 14
click at [902, 220] on input "BLD2904_SHOP" at bounding box center [917, 209] width 100 height 19
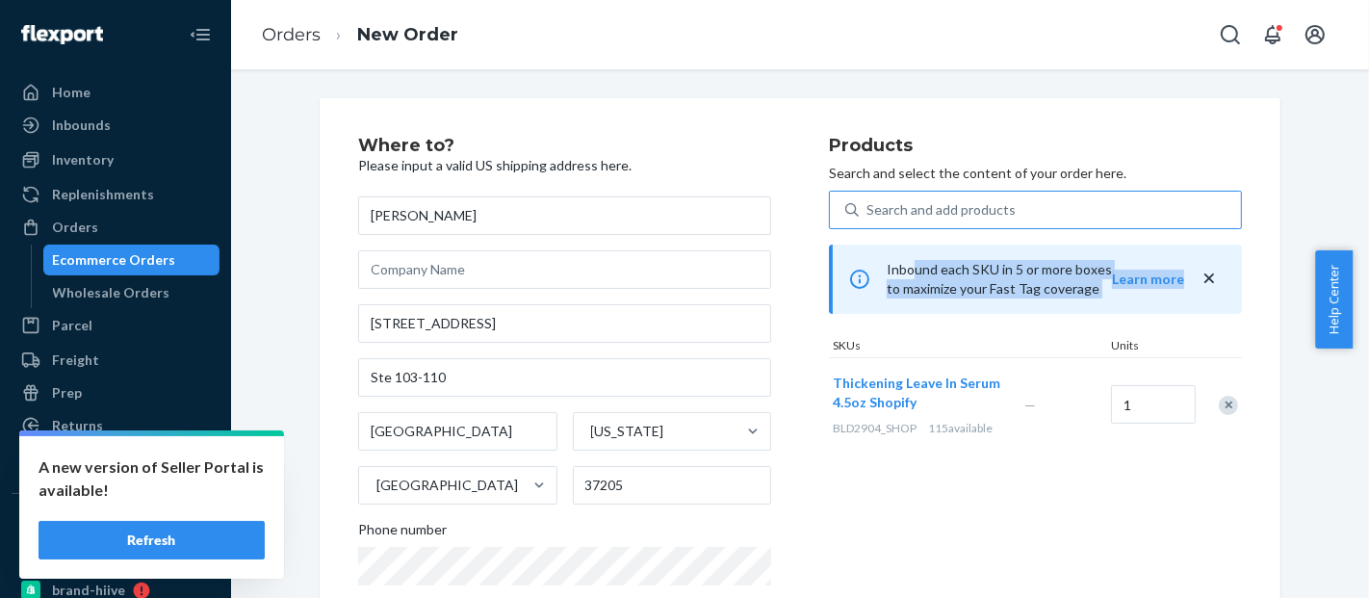
drag, startPoint x: 902, startPoint y: 266, endPoint x: 1364, endPoint y: 234, distance: 463.2
click at [1364, 234] on div "Where to? Please input a valid US shipping address here. [PERSON_NAME] [STREET_…" at bounding box center [800, 333] width 1138 height 529
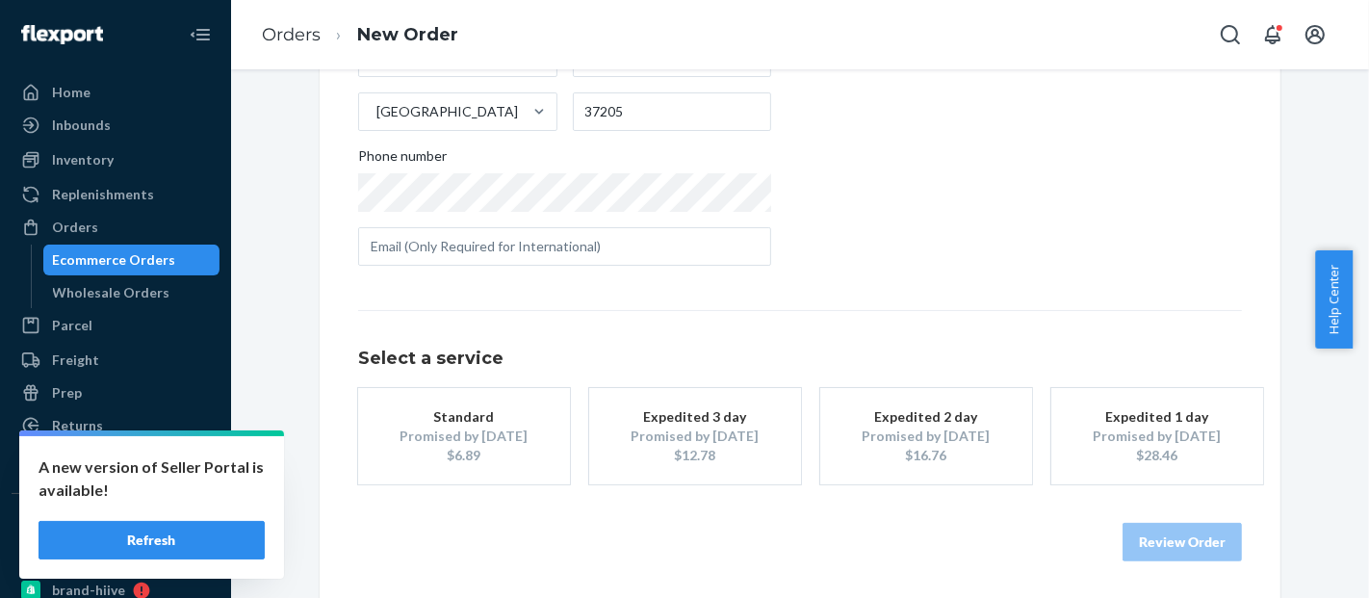
click at [483, 469] on button "Standard Promised by [DATE] $6.89" at bounding box center [464, 436] width 212 height 96
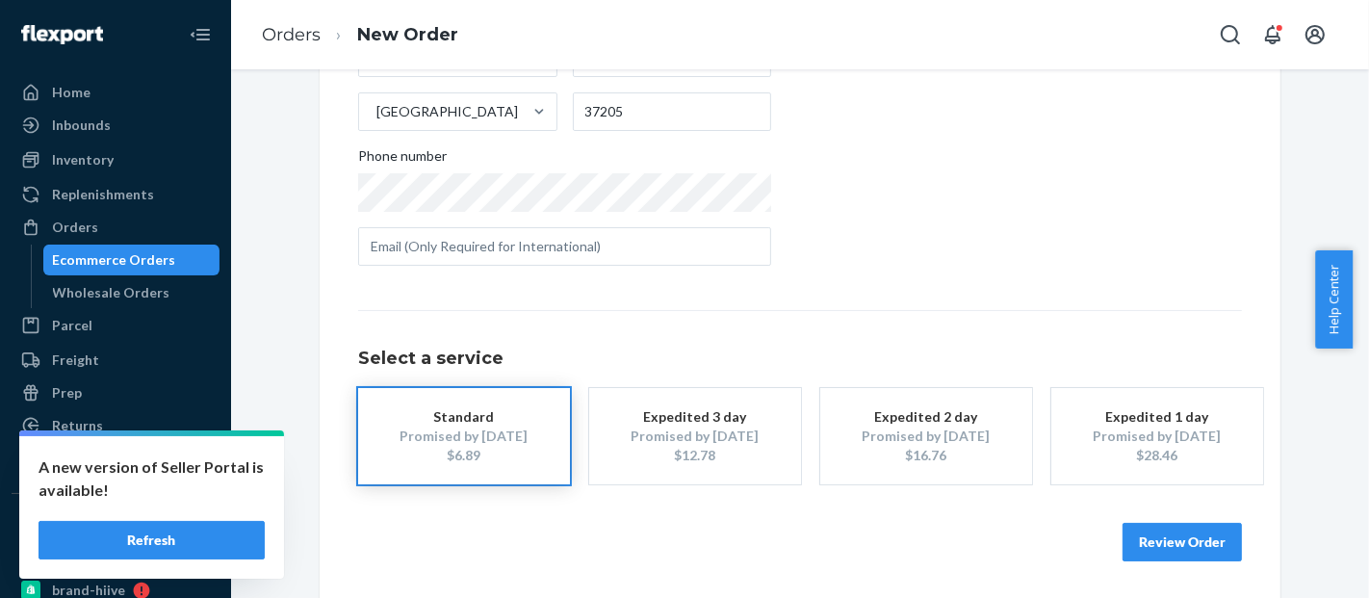
click at [1165, 538] on button "Review Order" at bounding box center [1182, 542] width 119 height 39
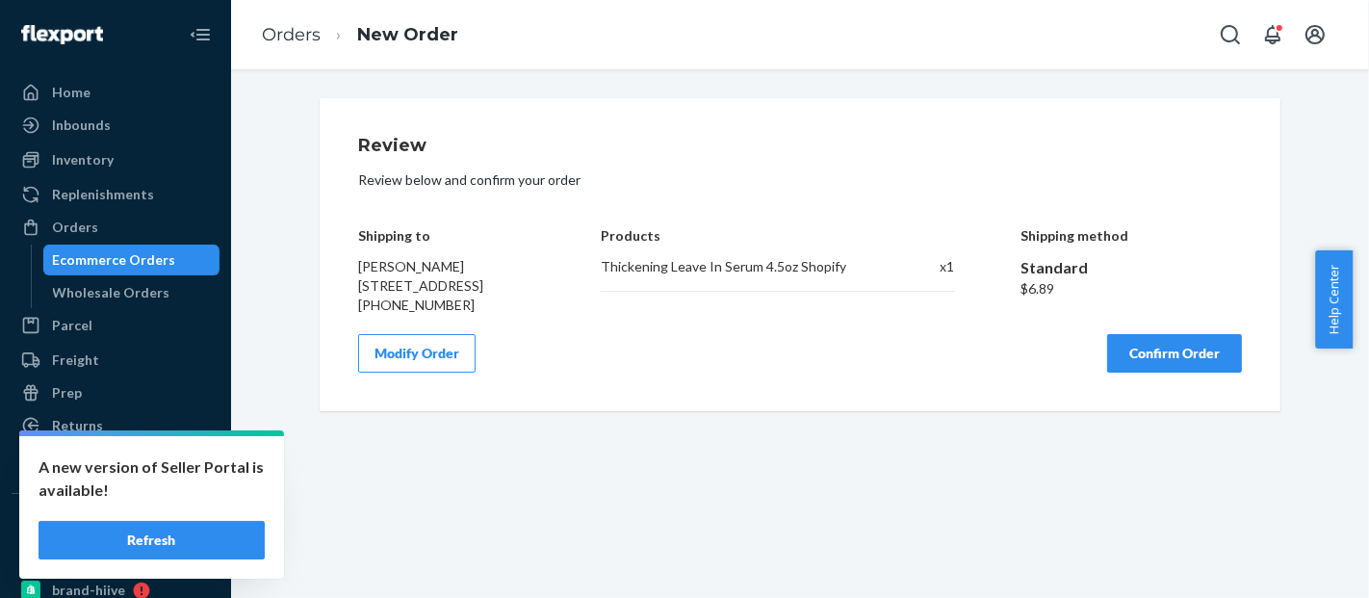
click at [1145, 373] on button "Confirm Order" at bounding box center [1174, 353] width 135 height 39
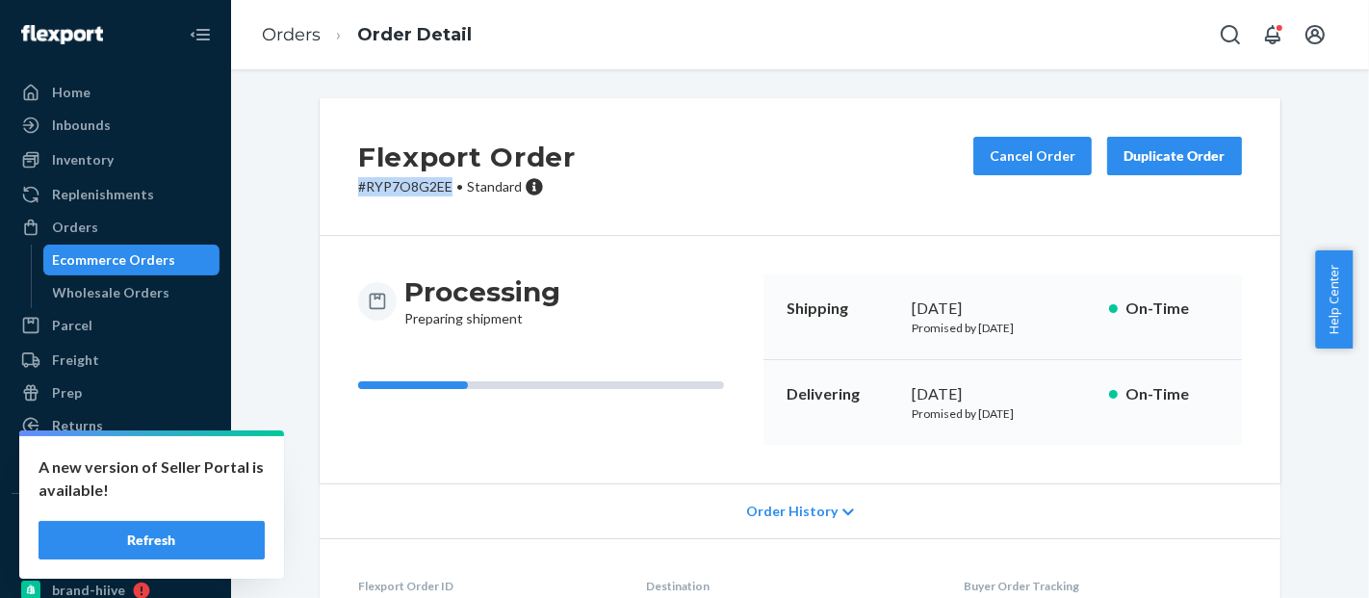
drag, startPoint x: 440, startPoint y: 186, endPoint x: 317, endPoint y: 187, distance: 123.2
click at [320, 187] on div "Flexport Order # RYP7O8G2EE • Standard Cancel Order Duplicate Order" at bounding box center [800, 167] width 961 height 138
copy p "# RYP7O8G2EE"
click at [84, 171] on div "Inventory" at bounding box center [115, 159] width 204 height 27
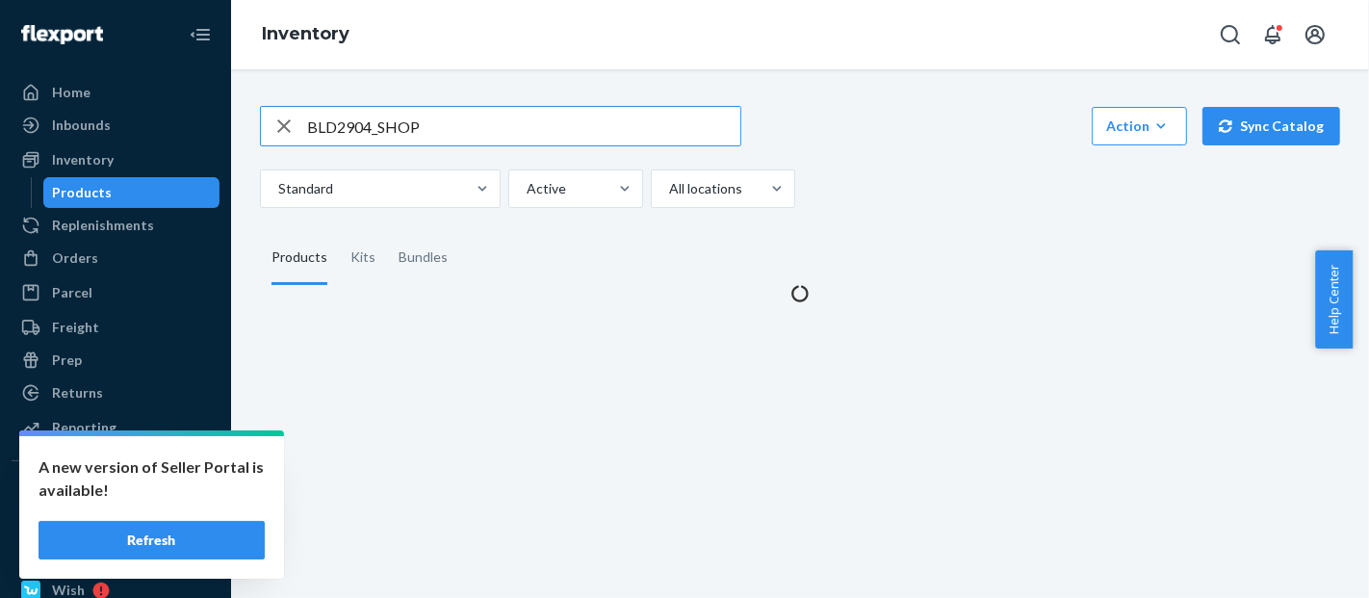
click at [376, 136] on input "BLD2904_SHOP" at bounding box center [523, 126] width 433 height 39
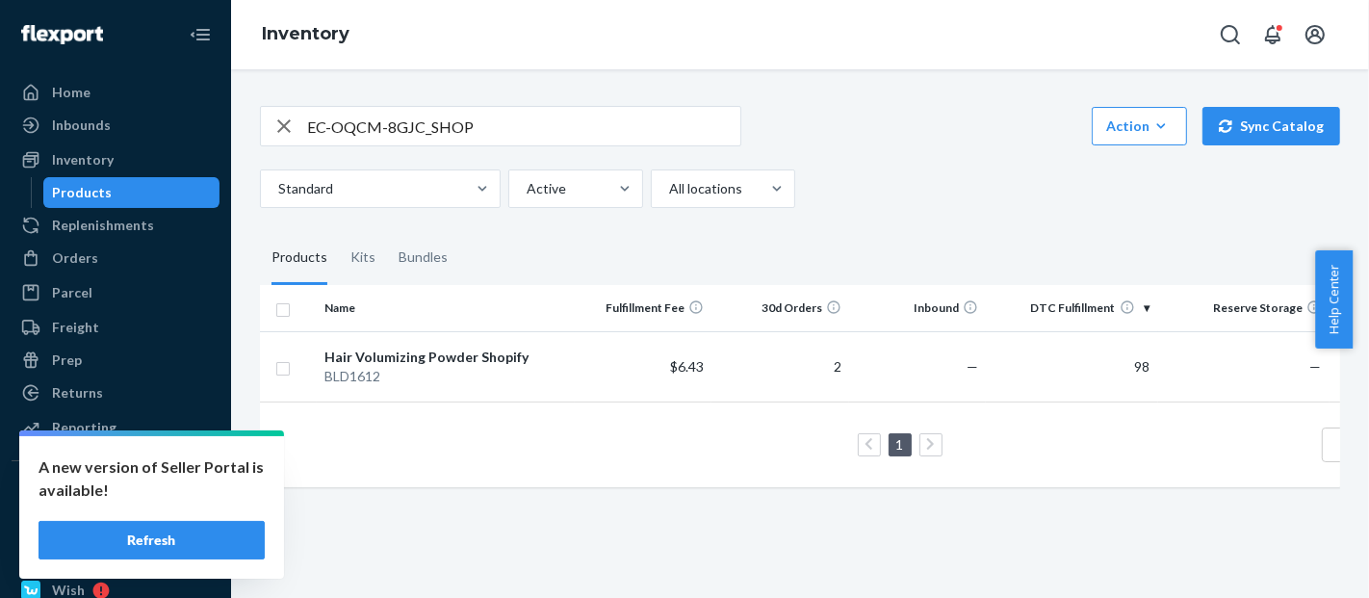
click at [391, 124] on input "EC-OQCM-8GJC_SHOP" at bounding box center [523, 126] width 433 height 39
paste input "BLD0112LB"
click at [391, 124] on input "EC-OQCM-BLD0112LB_SHOP" at bounding box center [523, 126] width 433 height 39
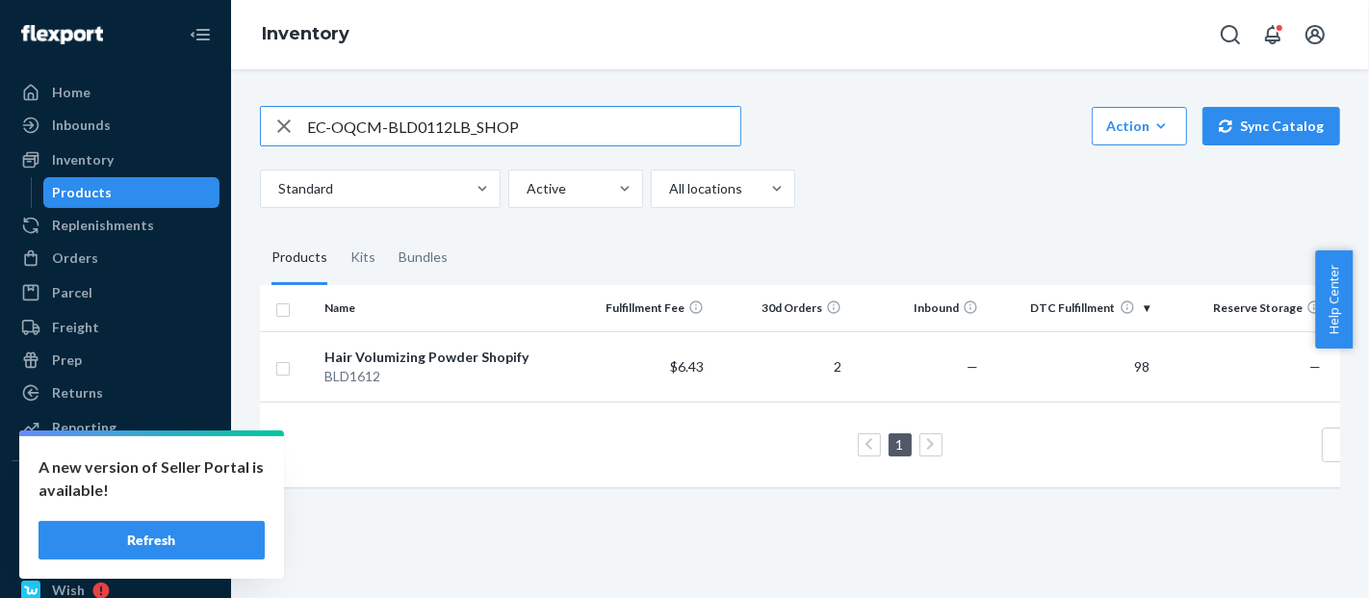
click at [391, 124] on input "EC-OQCM-BLD0112LB_SHOP" at bounding box center [523, 126] width 433 height 39
paste input "text"
type input "BLD0112LB_SHOP"
